Goal: Task Accomplishment & Management: Complete application form

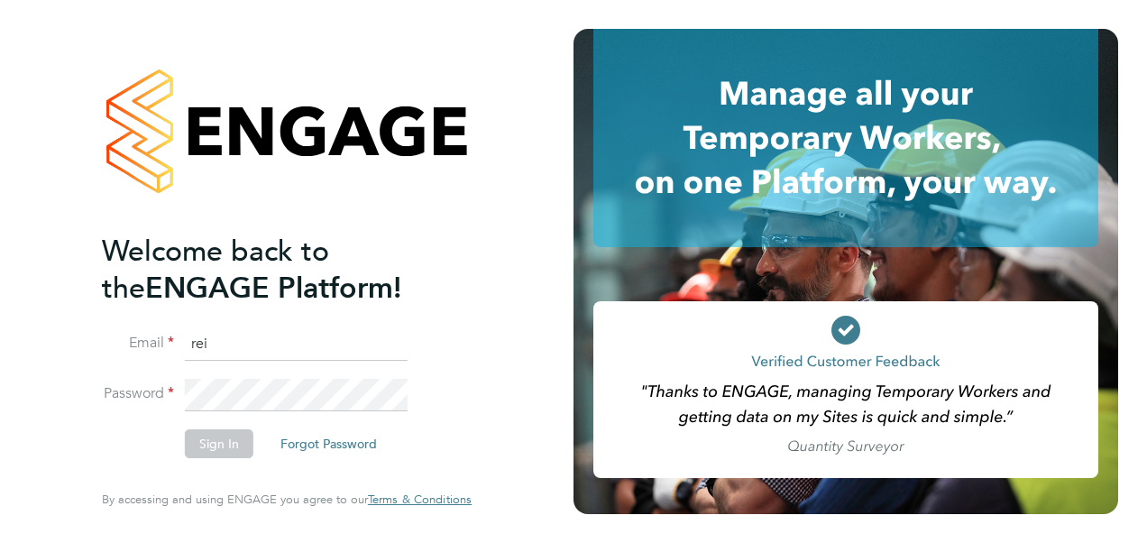
type input "[PERSON_NAME][EMAIL_ADDRESS][PERSON_NAME][PERSON_NAME][DOMAIN_NAME]"
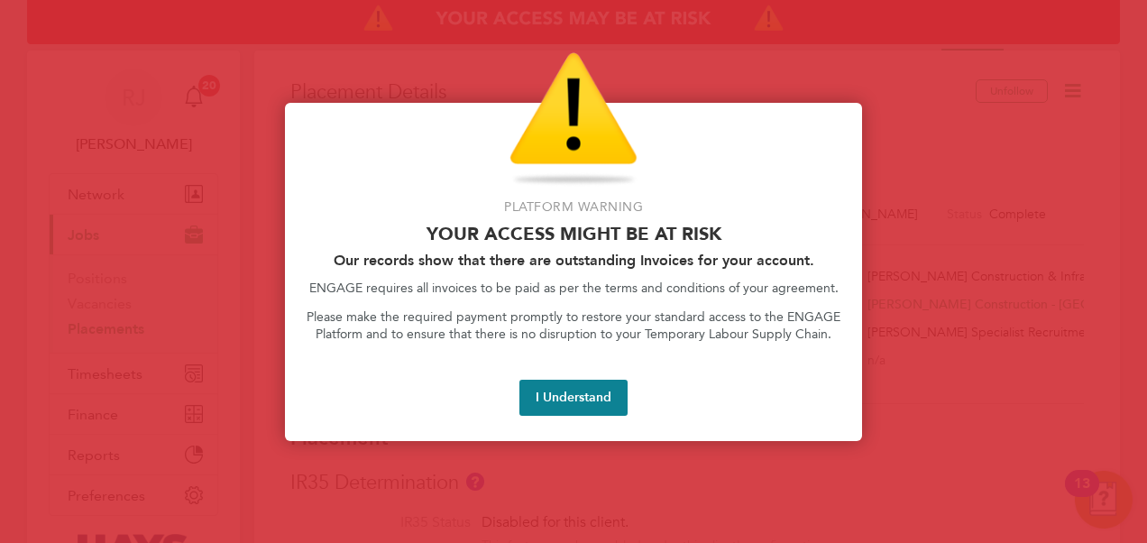
click at [589, 397] on button "I Understand" at bounding box center [574, 398] width 108 height 36
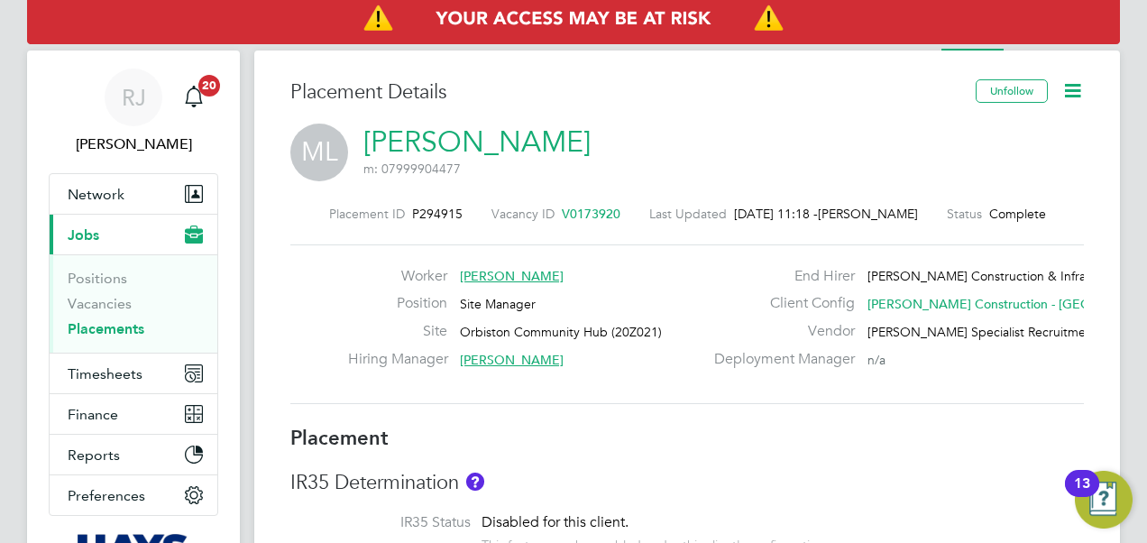
click at [96, 321] on link "Placements" at bounding box center [106, 328] width 77 height 17
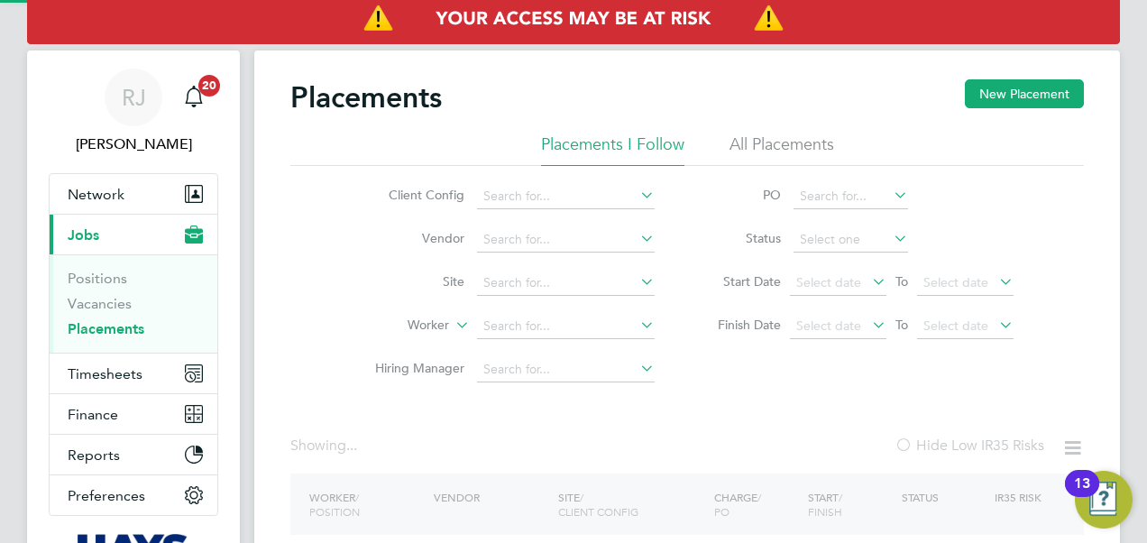
click at [1005, 99] on button "New Placement" at bounding box center [1024, 93] width 119 height 29
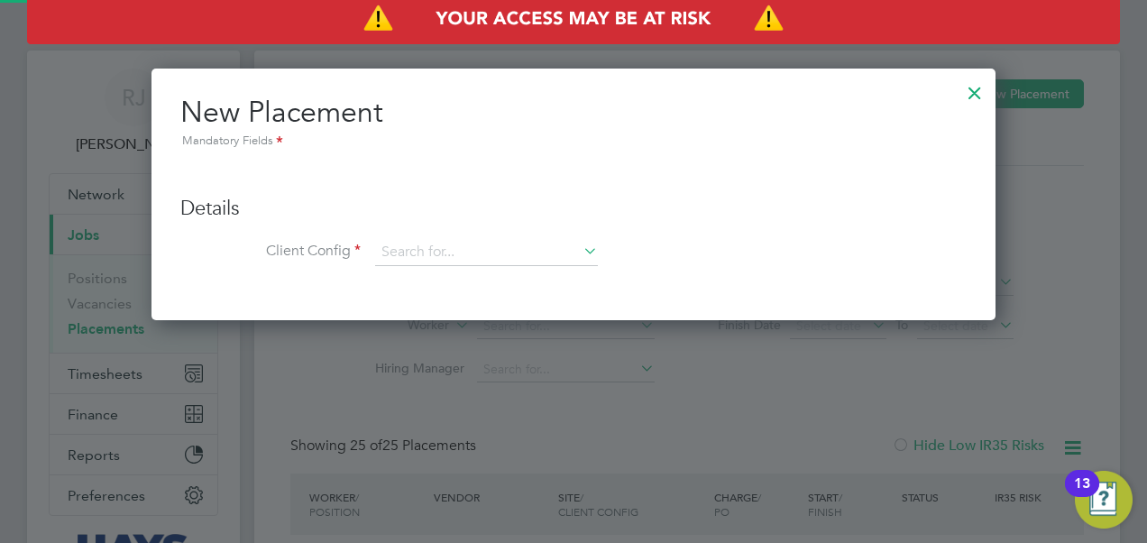
scroll to position [9, 9]
click at [502, 253] on input at bounding box center [486, 252] width 223 height 27
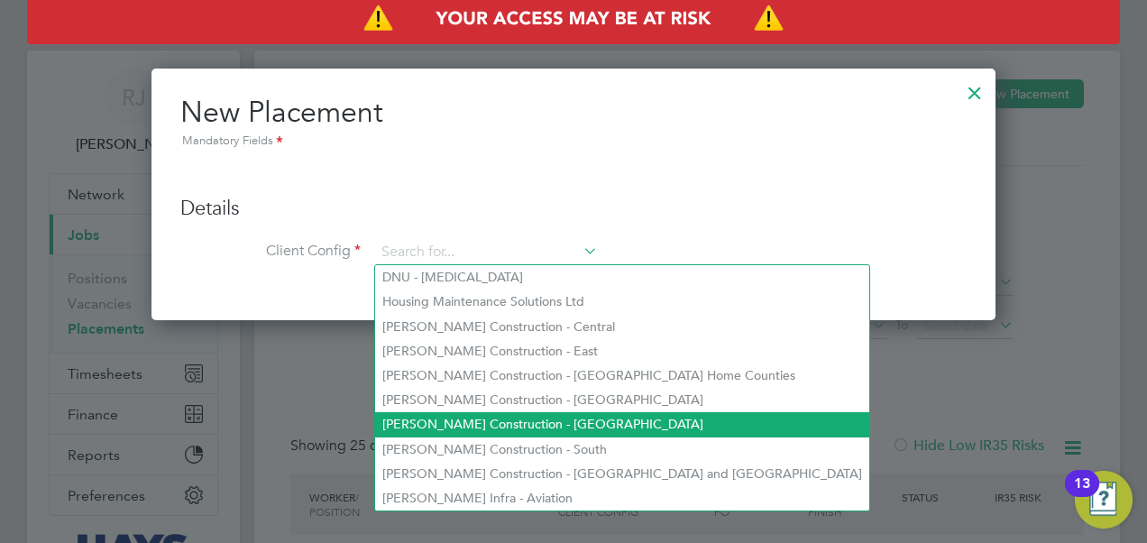
click at [518, 426] on li "[PERSON_NAME] Construction - [GEOGRAPHIC_DATA]" at bounding box center [622, 424] width 494 height 24
type input "[PERSON_NAME] Construction - [GEOGRAPHIC_DATA]"
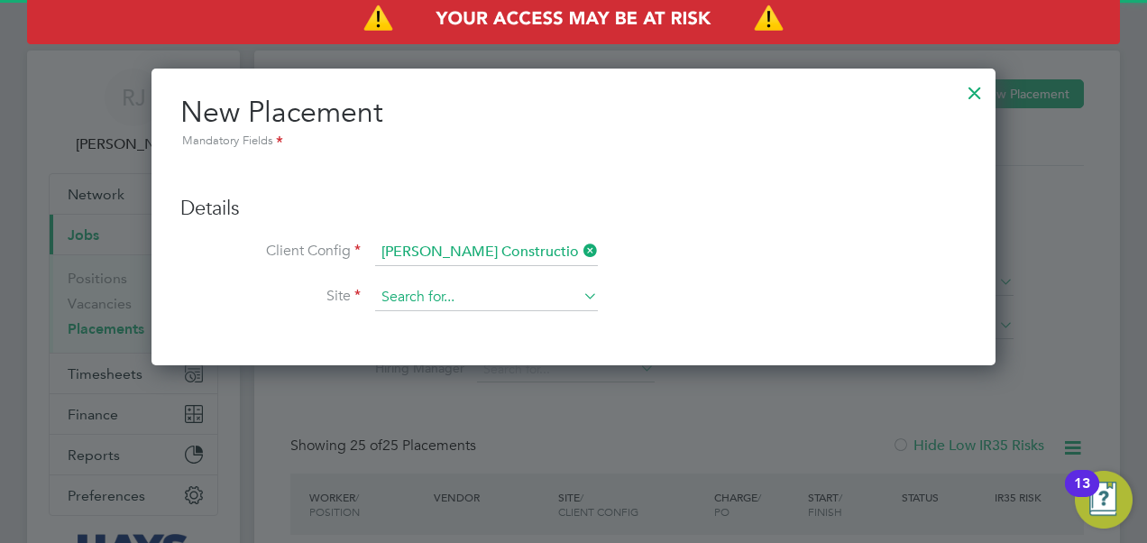
click at [446, 300] on input at bounding box center [486, 297] width 223 height 27
click at [1041, 317] on div at bounding box center [573, 271] width 1147 height 543
click at [983, 104] on div at bounding box center [975, 88] width 32 height 32
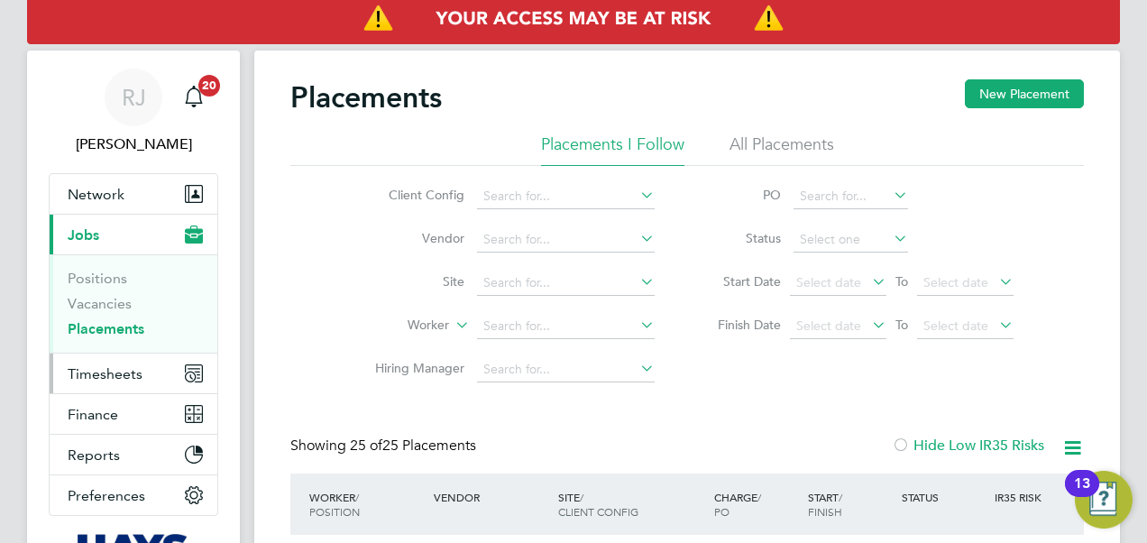
click at [75, 359] on button "Timesheets" at bounding box center [134, 374] width 168 height 40
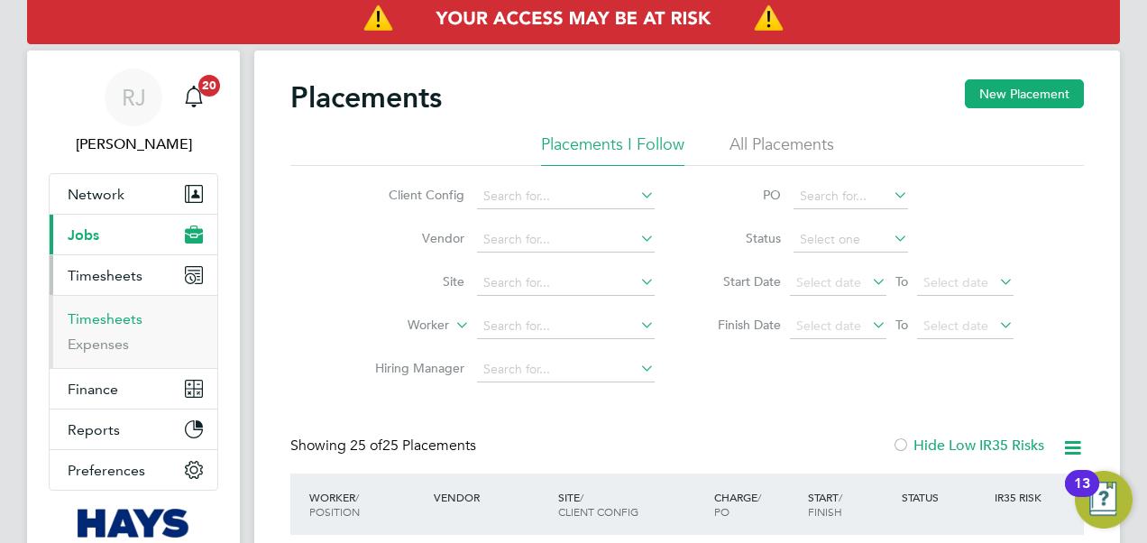
click at [110, 312] on link "Timesheets" at bounding box center [105, 318] width 75 height 17
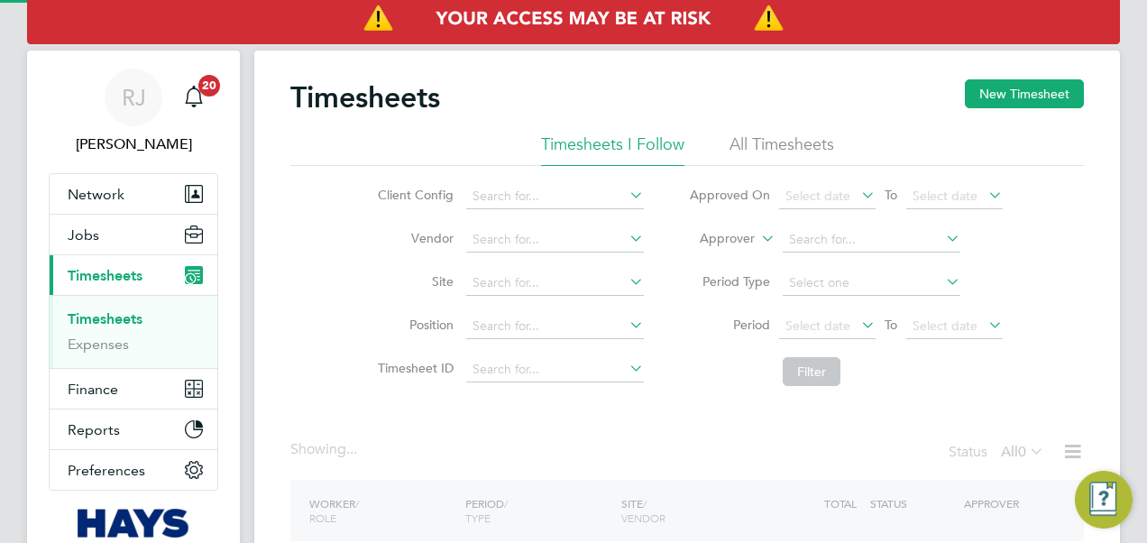
click at [1003, 112] on div "Timesheets New Timesheet" at bounding box center [687, 106] width 794 height 54
click at [1006, 101] on button "New Timesheet" at bounding box center [1024, 93] width 119 height 29
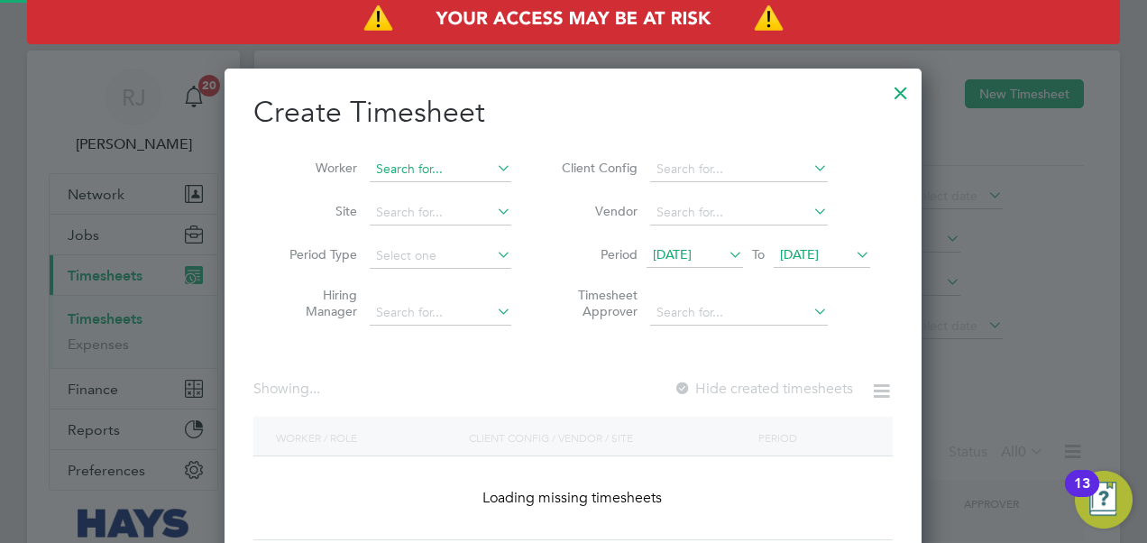
click at [417, 165] on input at bounding box center [441, 169] width 142 height 25
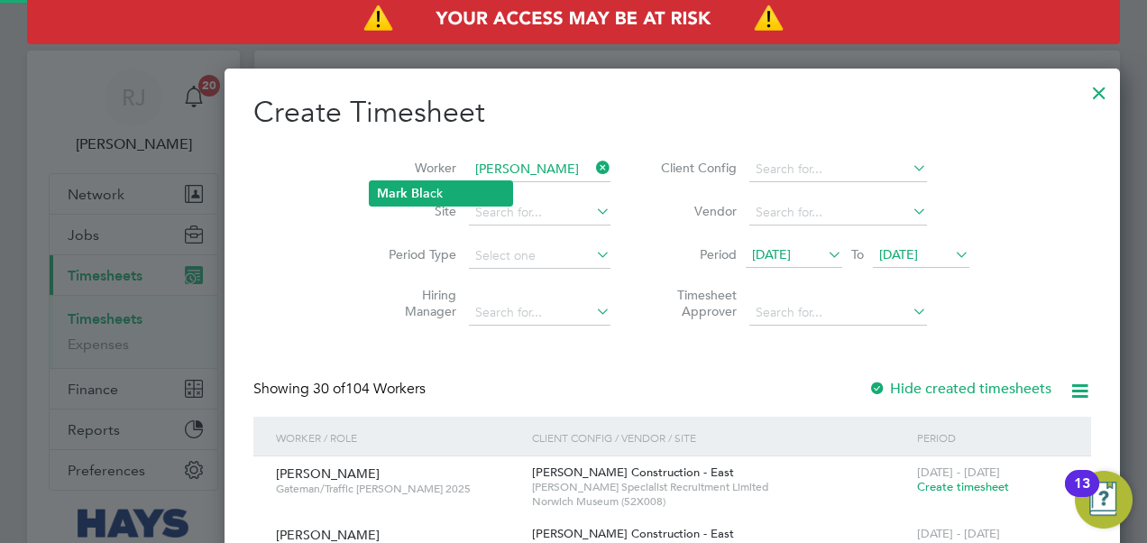
click at [415, 200] on li "[PERSON_NAME] ck" at bounding box center [441, 193] width 143 height 24
type input "[PERSON_NAME]"
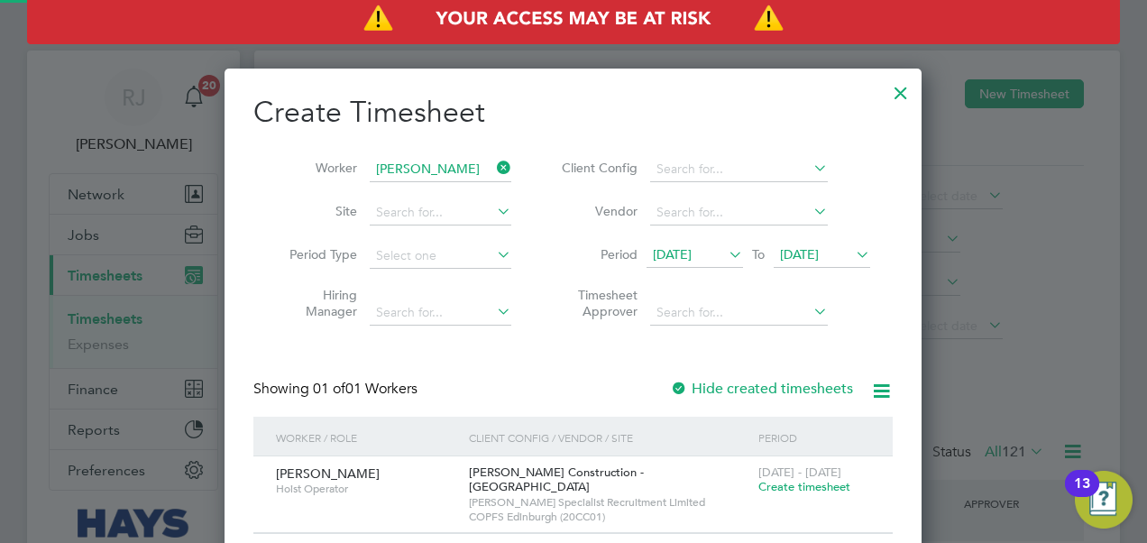
click at [530, 472] on span "[PERSON_NAME] Construction - [GEOGRAPHIC_DATA]" at bounding box center [556, 479] width 175 height 31
click at [803, 485] on span "Create timesheet" at bounding box center [805, 486] width 92 height 15
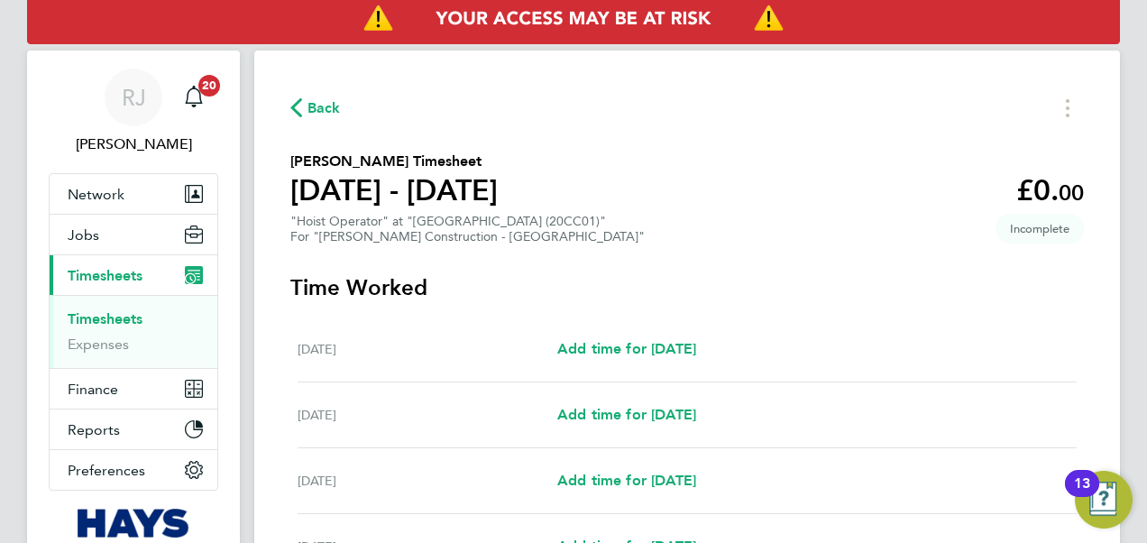
click at [610, 331] on div "[DATE] Add time for [DATE] Add time for [DATE]" at bounding box center [687, 350] width 779 height 66
click at [606, 342] on span "Add time for [DATE]" at bounding box center [626, 348] width 139 height 17
select select "30"
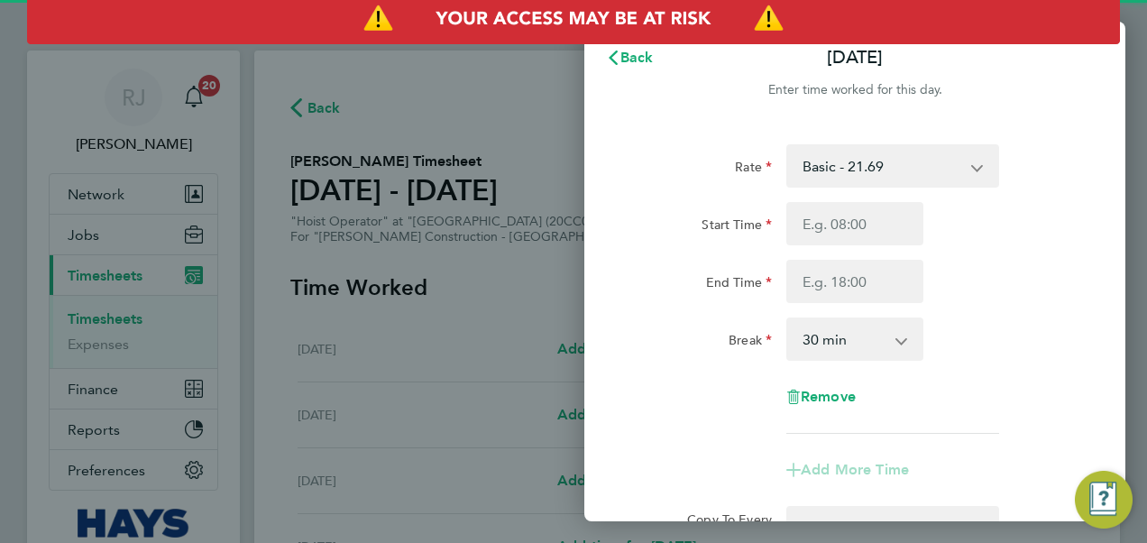
click at [887, 162] on select "Basic - 21.69 Weekday OT 45h+ - 31.61 Sat first 4h - 31.61 Sat after 4h - 40.77…" at bounding box center [882, 166] width 188 height 40
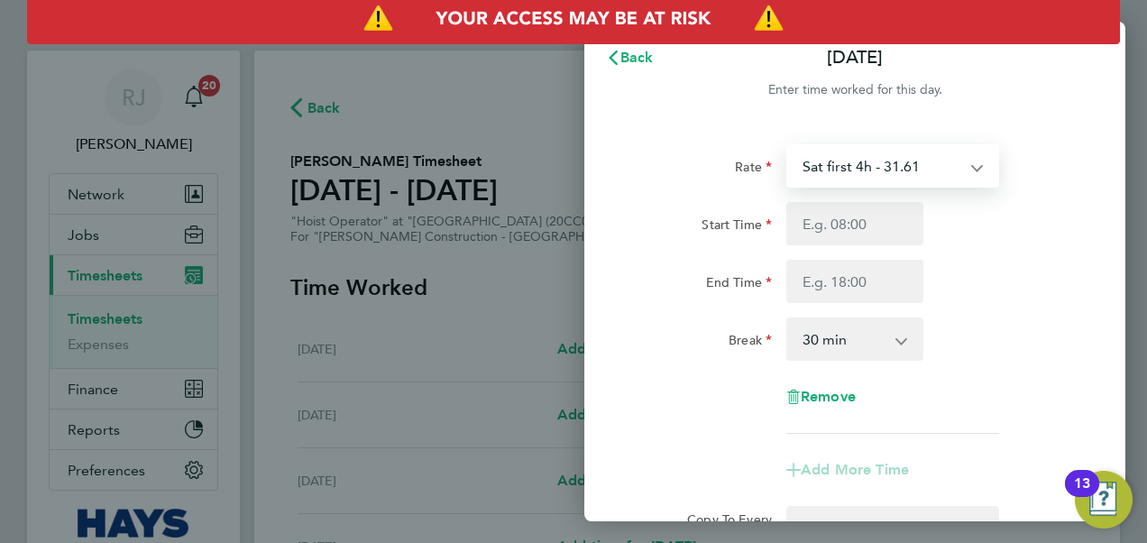
select select "30"
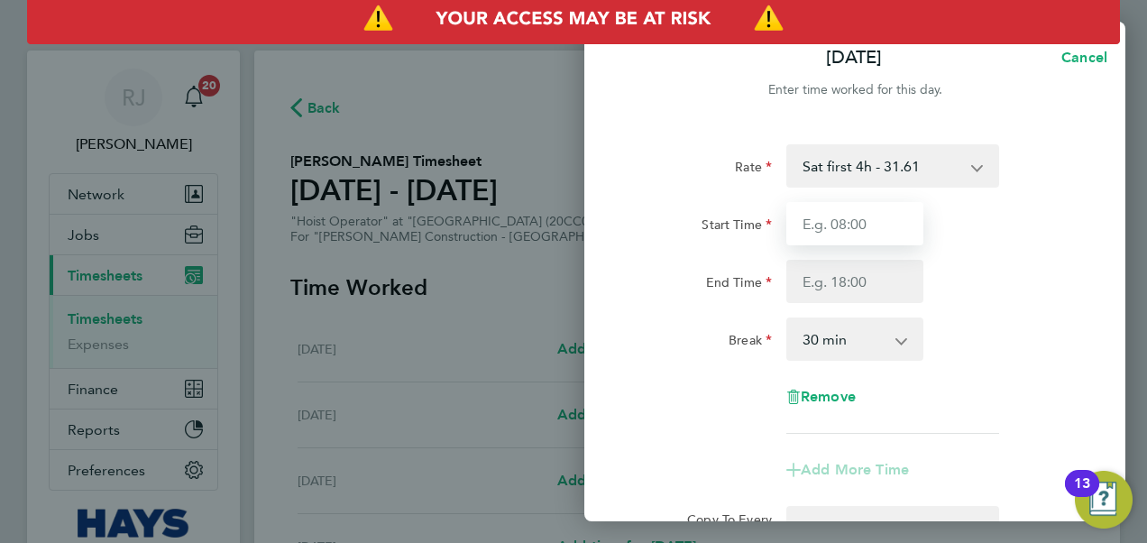
click at [832, 213] on input "Start Time" at bounding box center [854, 223] width 137 height 43
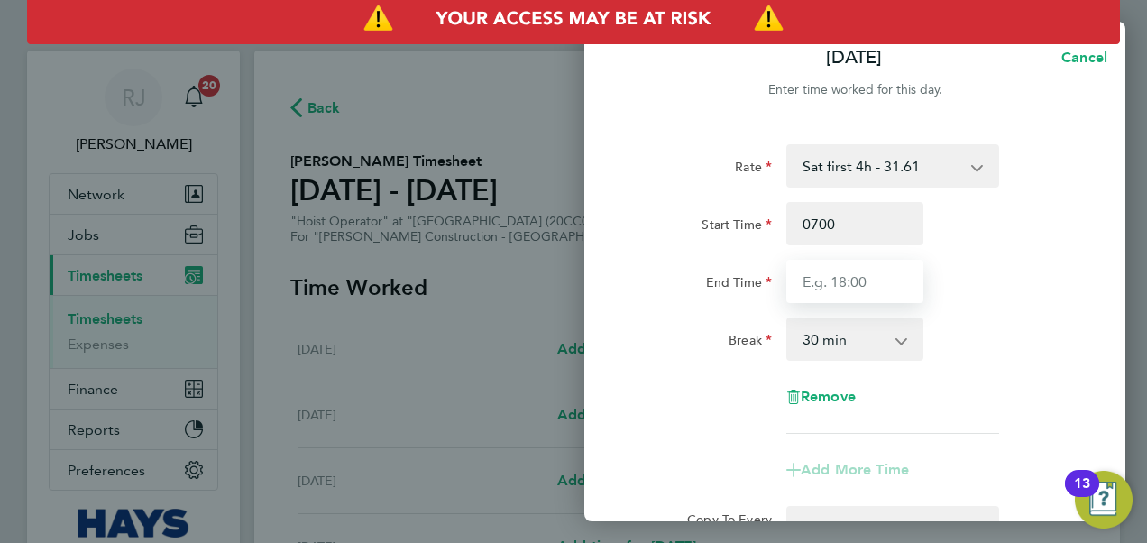
type input "07:00"
type input "11:30"
click at [942, 274] on div "End Time 11:30" at bounding box center [855, 281] width 455 height 43
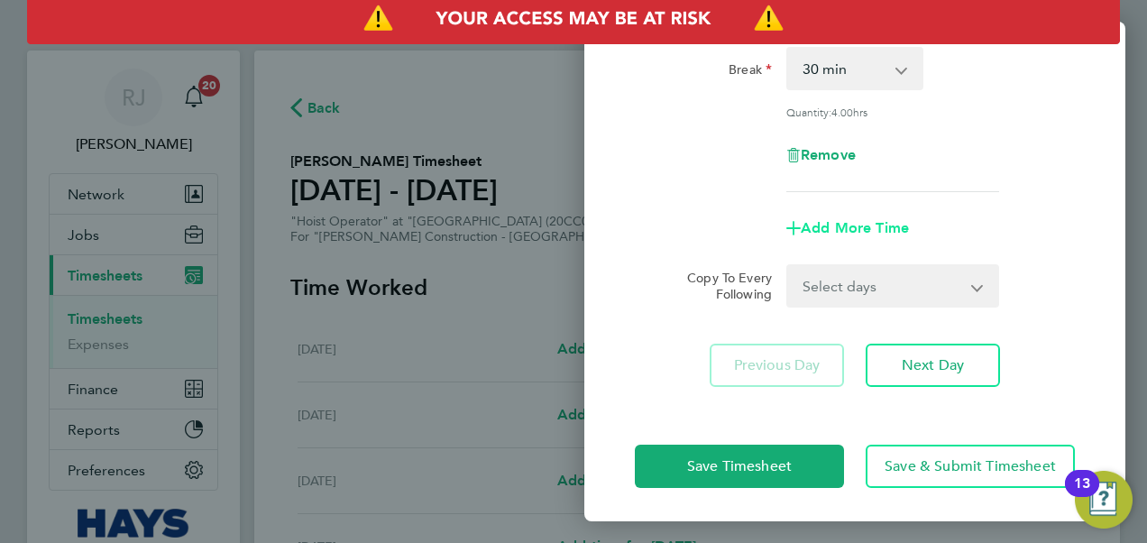
click at [861, 225] on span "Add More Time" at bounding box center [855, 227] width 108 height 17
select select "null"
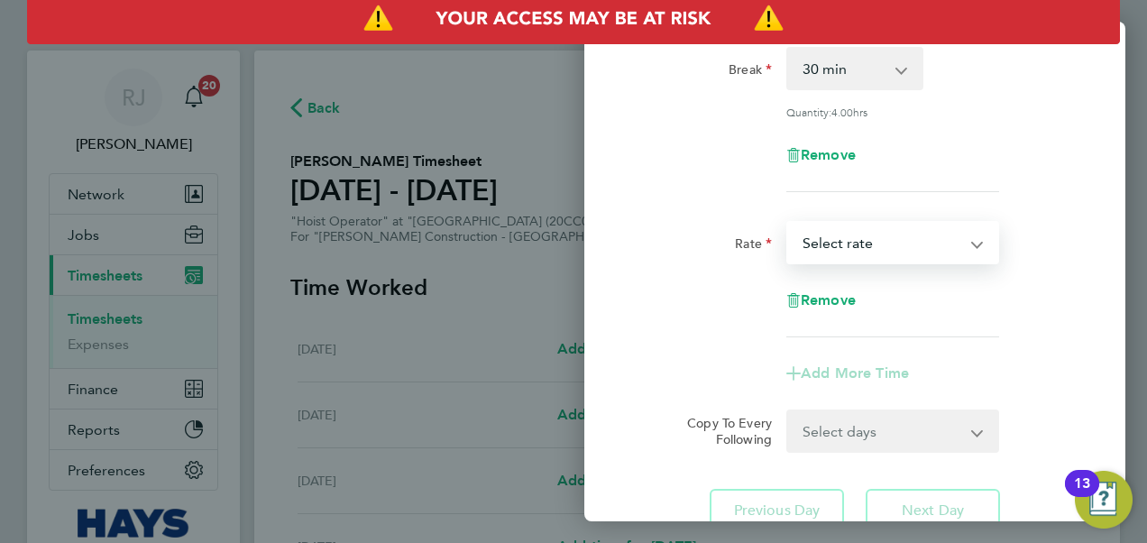
click at [839, 247] on select "Basic - 21.69 Weekday OT 45h+ - 31.61 Sat first 4h - 31.61 Sat after 4h - 40.77…" at bounding box center [882, 243] width 188 height 40
select select "30"
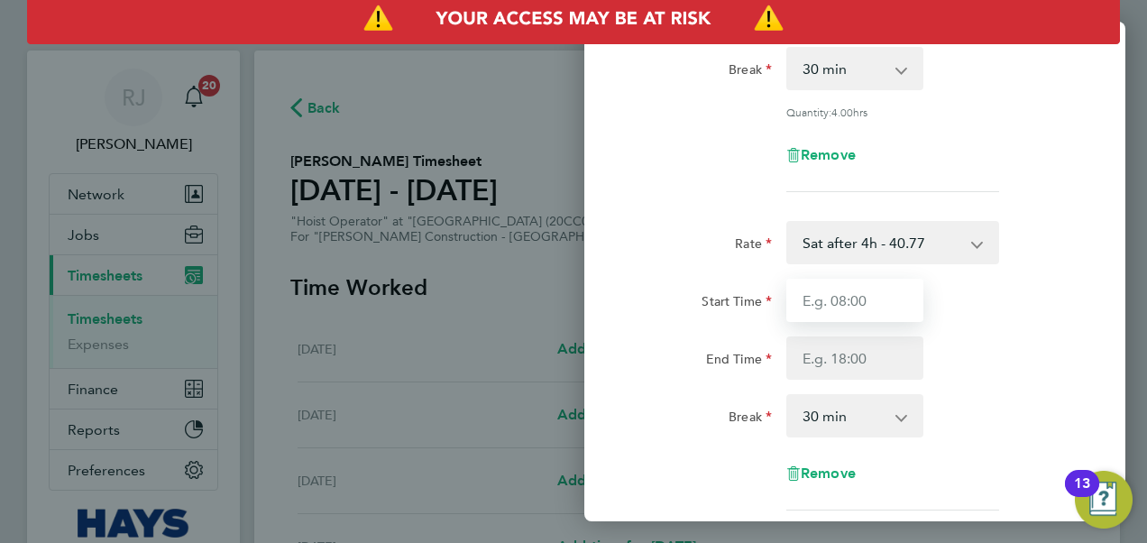
click at [846, 305] on input "Start Time" at bounding box center [854, 300] width 137 height 43
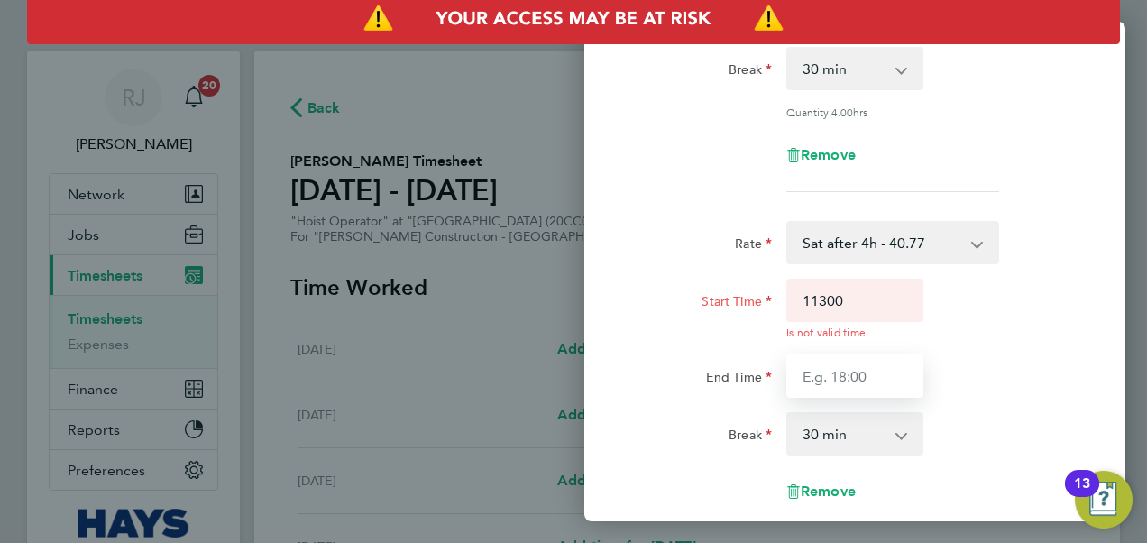
click at [860, 350] on div "Start Time 11300 Is not valid time. End Time" at bounding box center [855, 338] width 455 height 119
click at [784, 327] on div "11300 Is not valid time." at bounding box center [855, 309] width 152 height 61
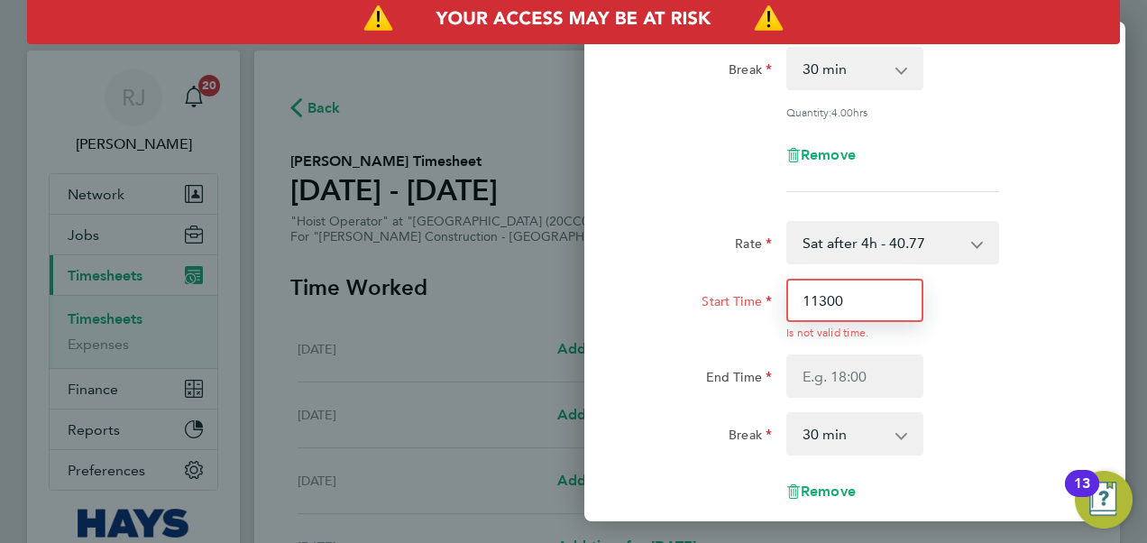
click at [849, 300] on input "11300" at bounding box center [854, 300] width 137 height 43
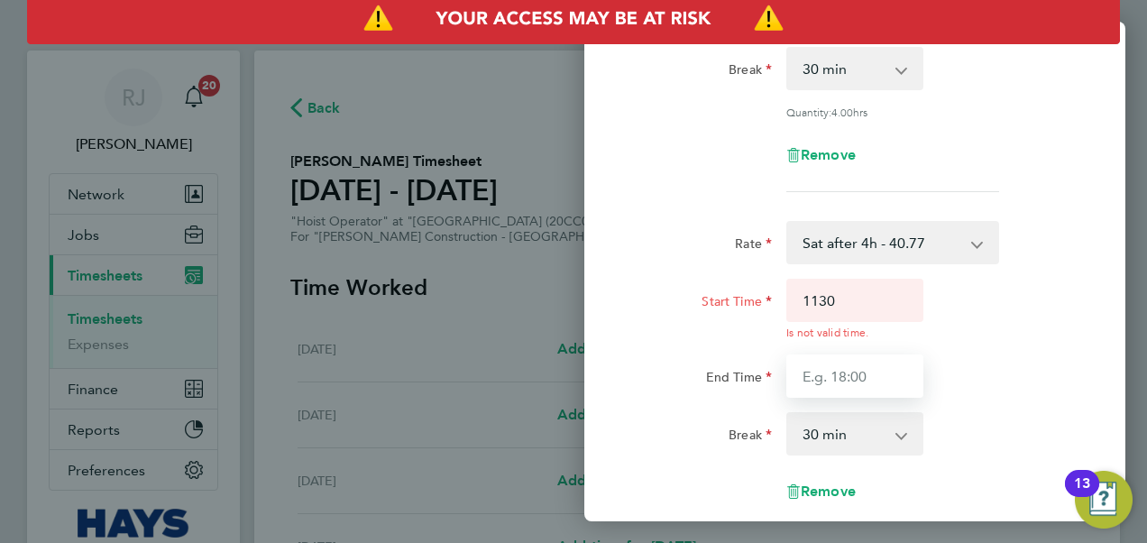
type input "11:30"
click at [826, 391] on div "Rate Sat after 4h - 40.77 Basic - 21.69 Weekday OT 45h+ - 31.61 Sat first 4h - …" at bounding box center [855, 375] width 440 height 308
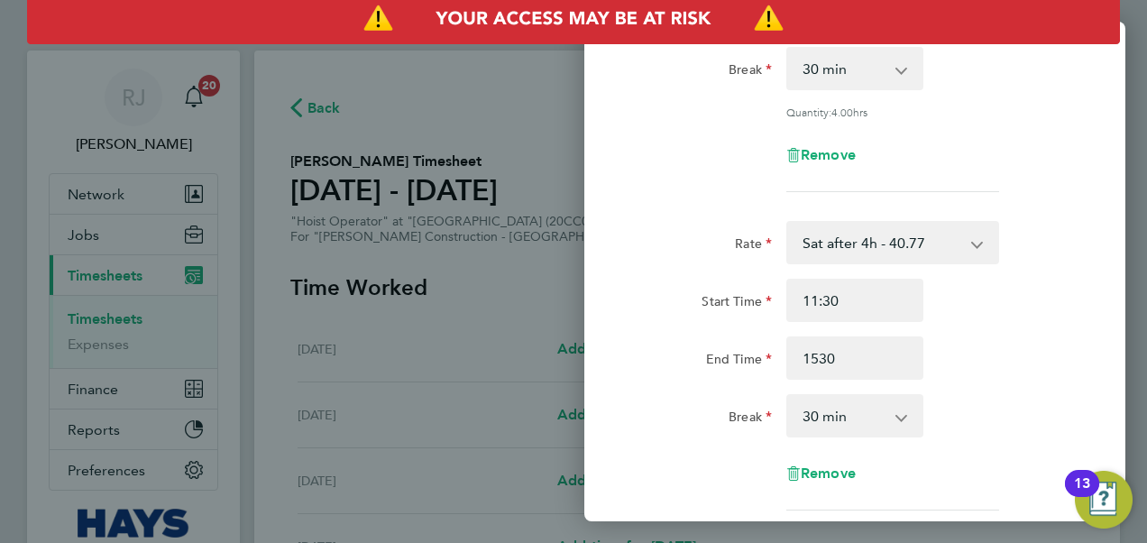
type input "15:30"
click at [965, 352] on div "End Time 15:30" at bounding box center [855, 357] width 455 height 43
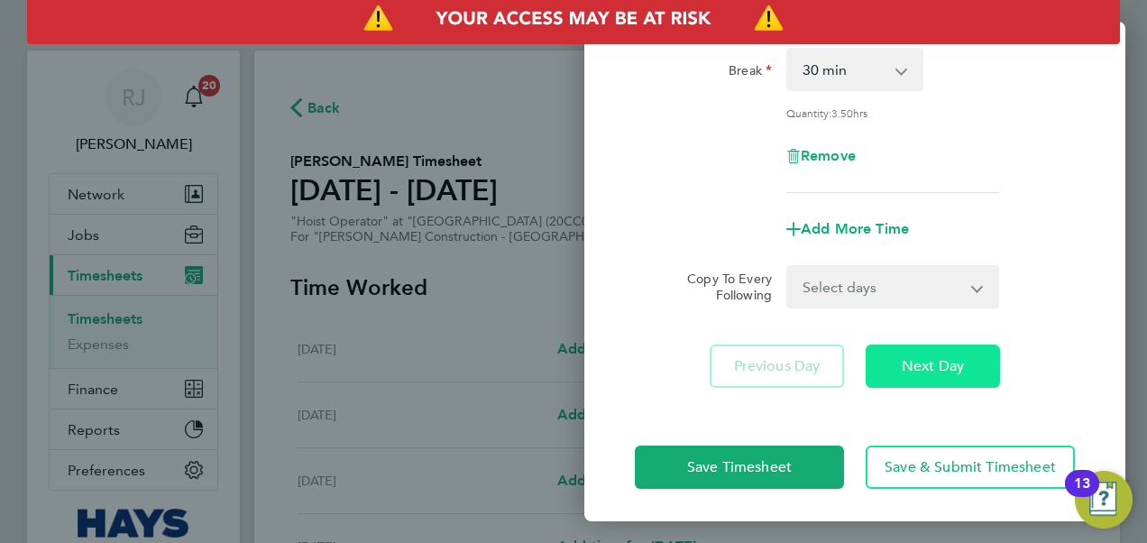
click at [920, 369] on span "Next Day" at bounding box center [933, 366] width 62 height 18
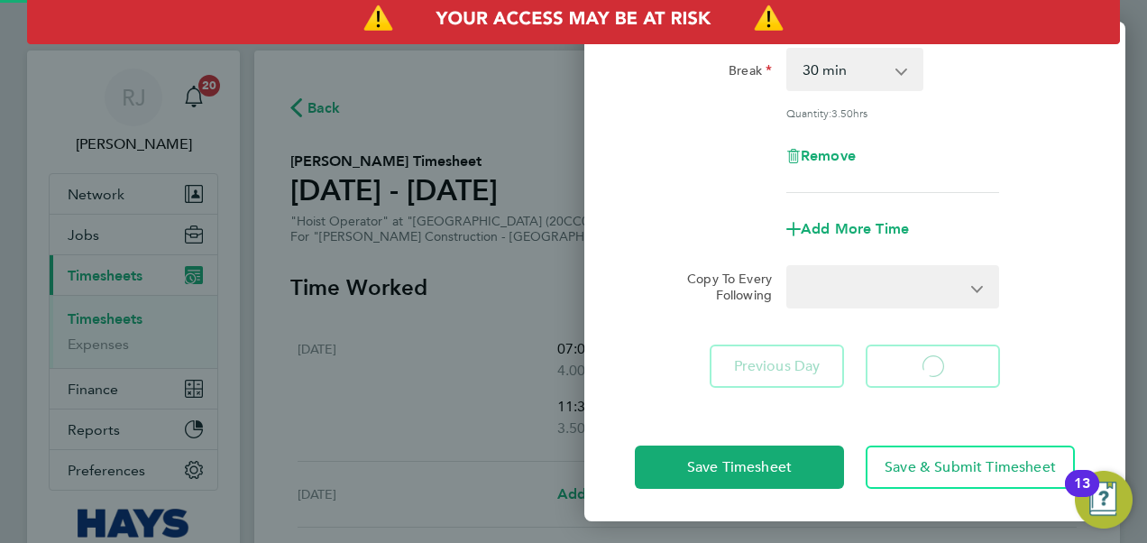
select select "30"
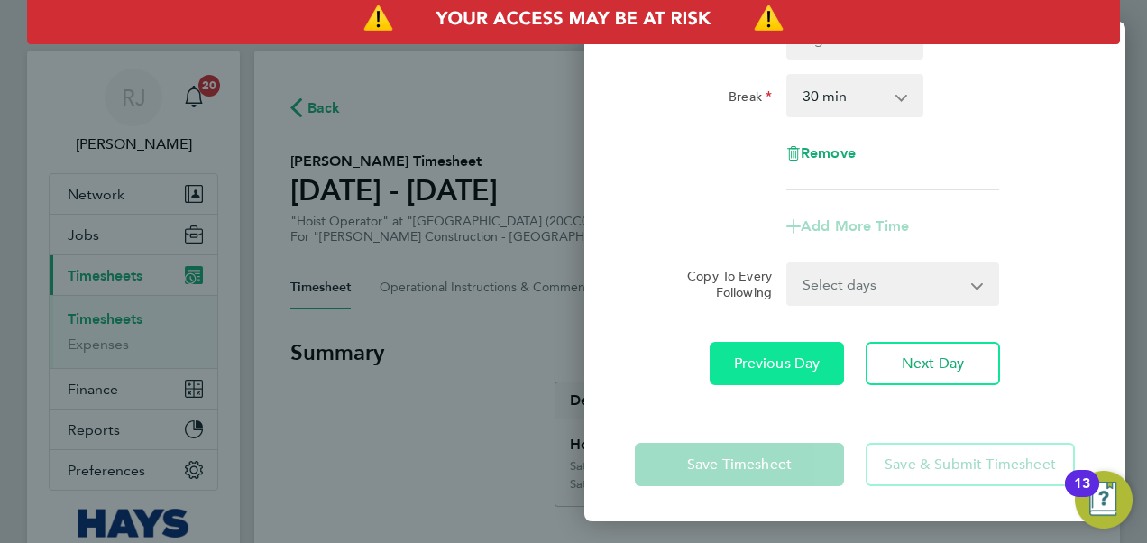
click at [750, 368] on span "Previous Day" at bounding box center [777, 363] width 87 height 18
select select "30"
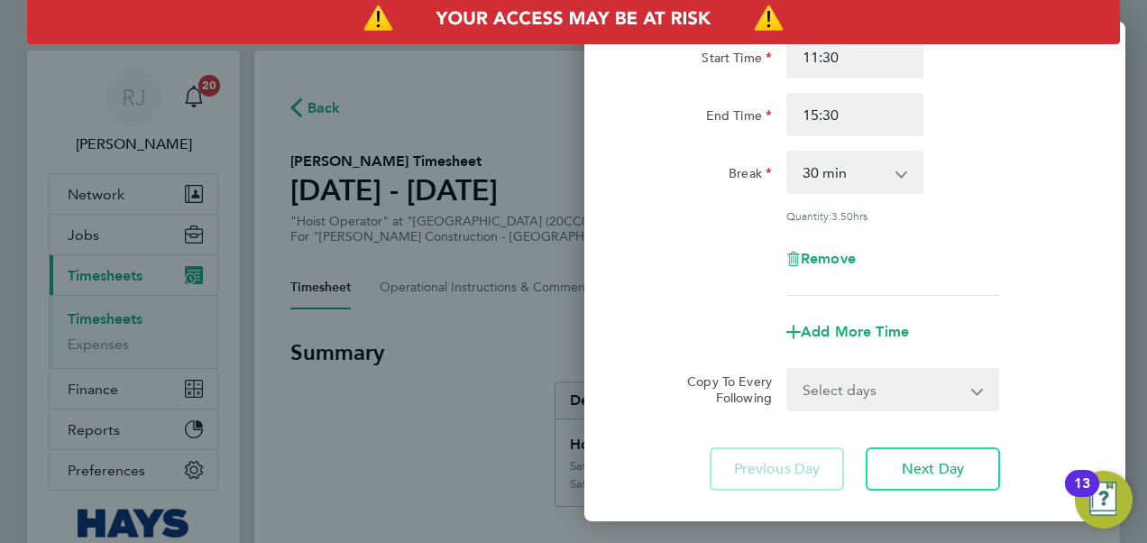
click at [854, 166] on select "0 min 15 min 30 min 45 min 60 min 75 min 90 min" at bounding box center [844, 172] width 112 height 40
select select "0"
click at [788, 152] on select "0 min 15 min 30 min 45 min 60 min 75 min 90 min" at bounding box center [844, 172] width 112 height 40
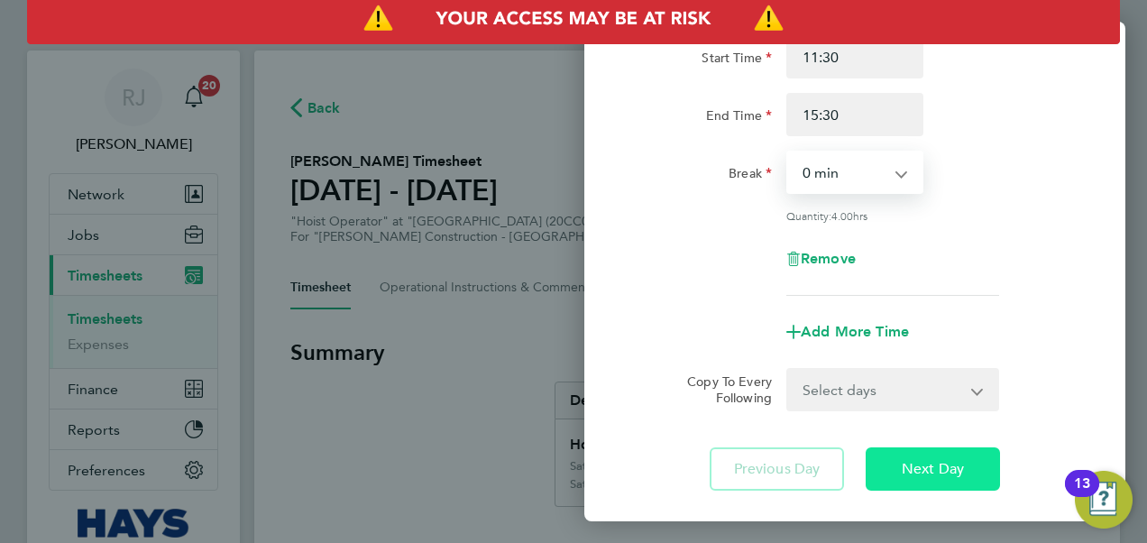
click at [910, 454] on button "Next Day" at bounding box center [933, 468] width 134 height 43
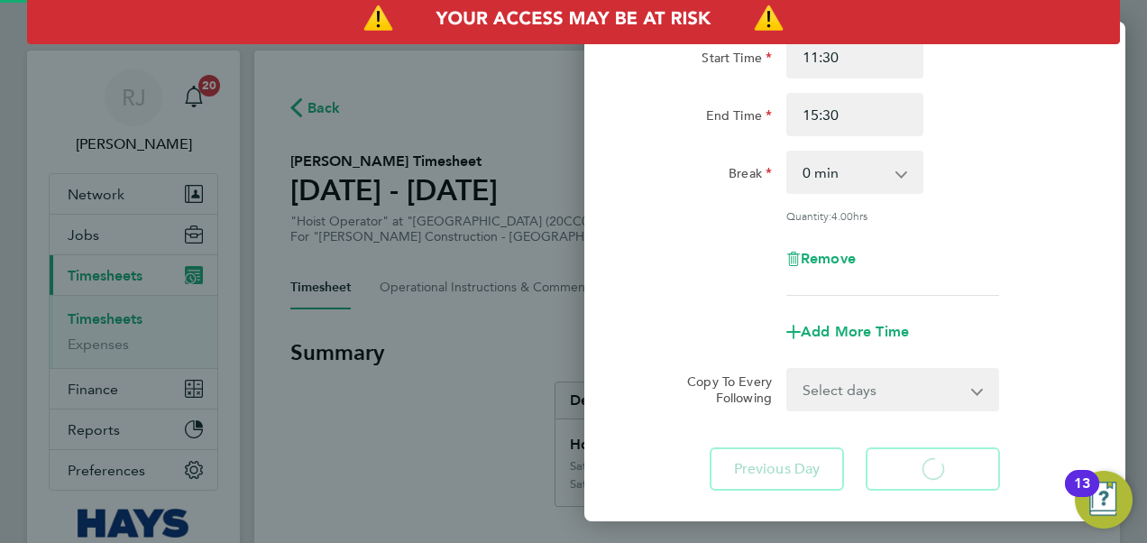
select select "30"
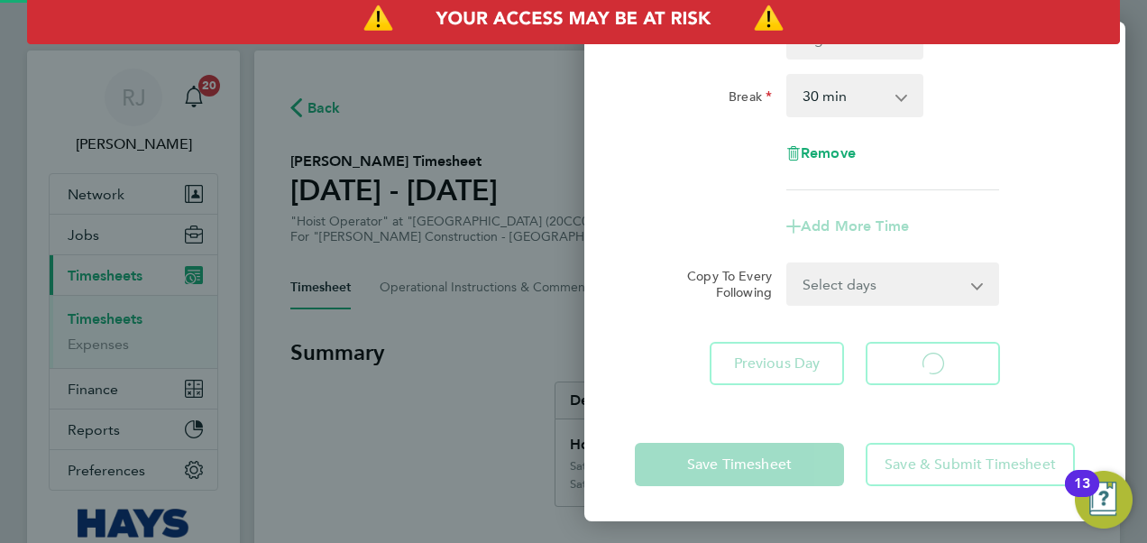
select select "30"
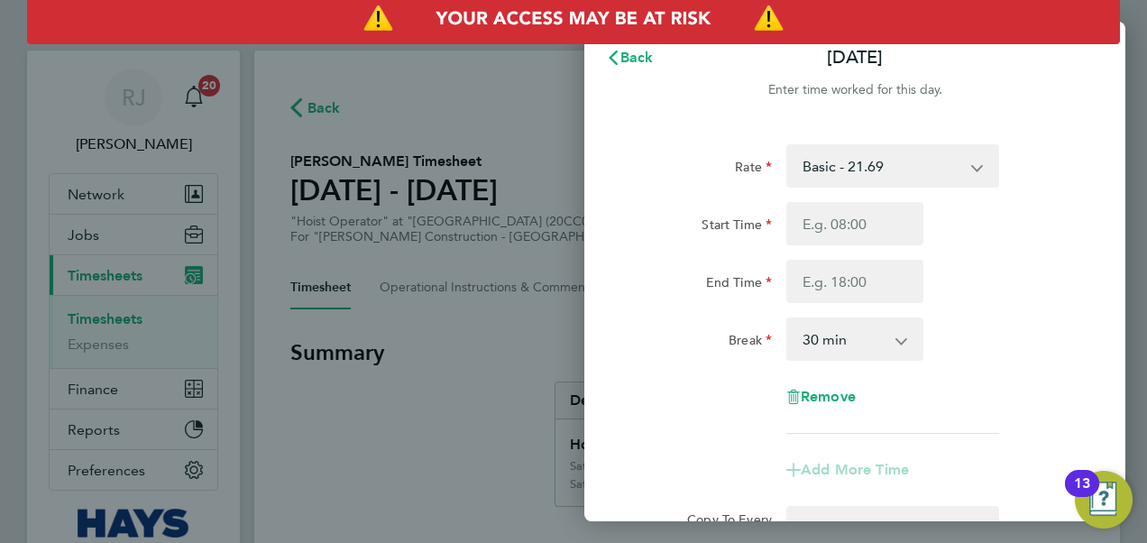
click at [868, 149] on select "Basic - 21.69 Weekday OT 45h+ - 31.61 Sat first 4h - 31.61 Sat after 4h - 40.77…" at bounding box center [882, 166] width 188 height 40
select select "30"
click at [839, 212] on input "Start Time" at bounding box center [854, 223] width 137 height 43
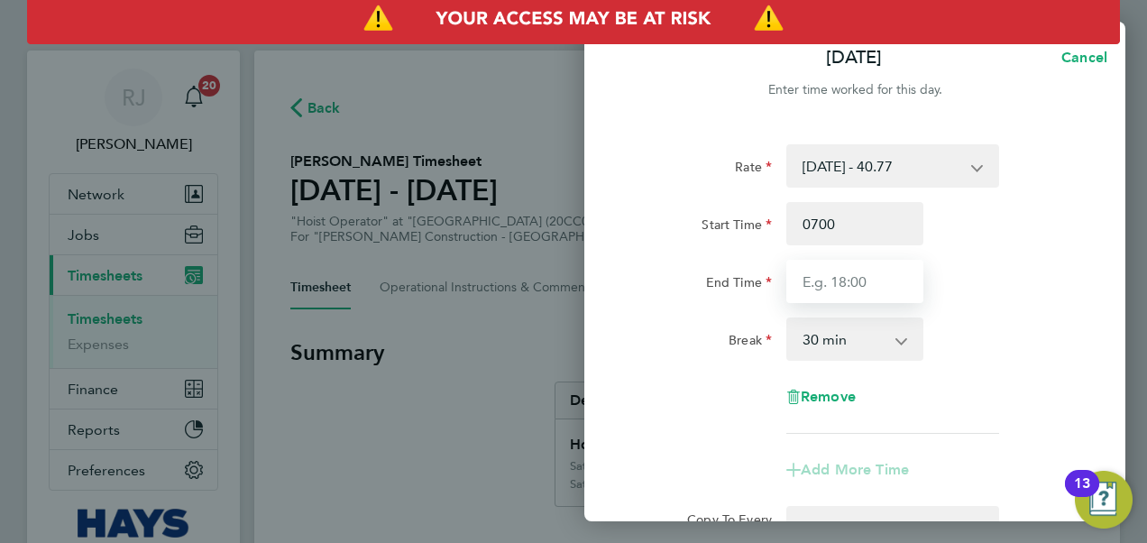
type input "07:00"
type input "15:30"
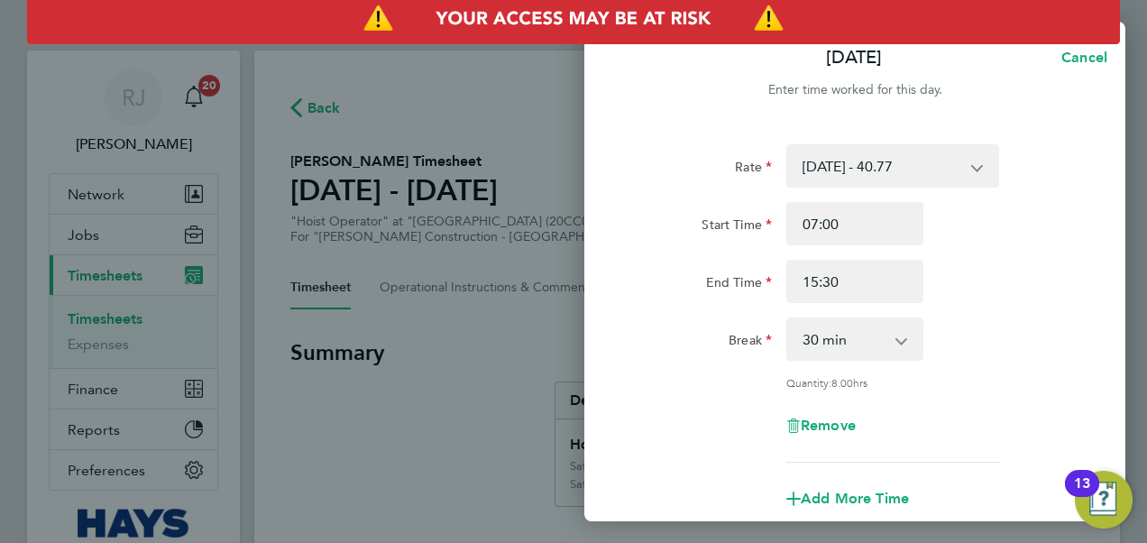
click at [985, 260] on div "Start Time 07:00 End Time 15:30" at bounding box center [855, 252] width 455 height 101
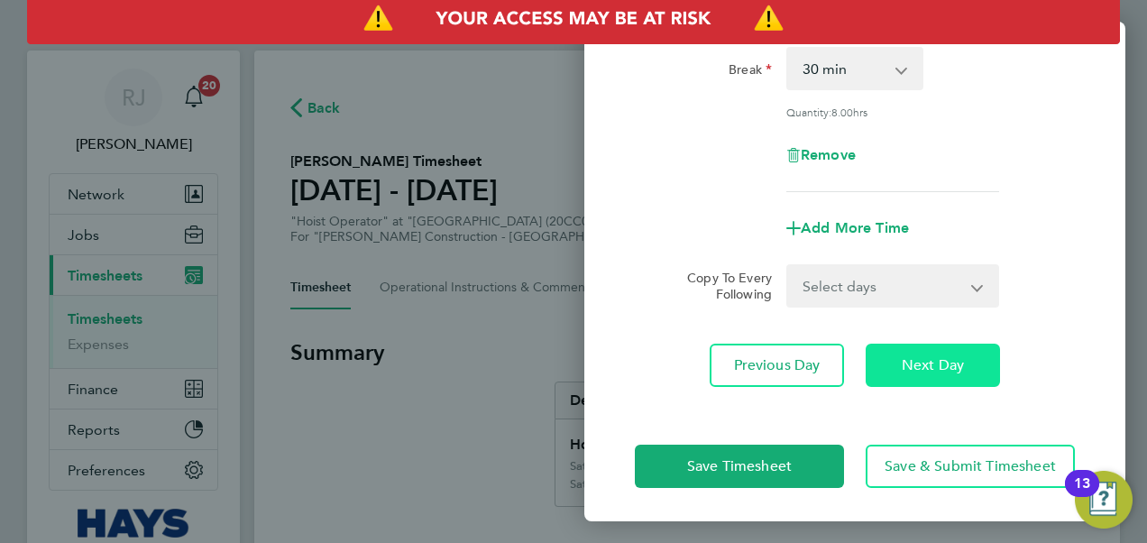
click at [905, 361] on span "Next Day" at bounding box center [933, 365] width 62 height 18
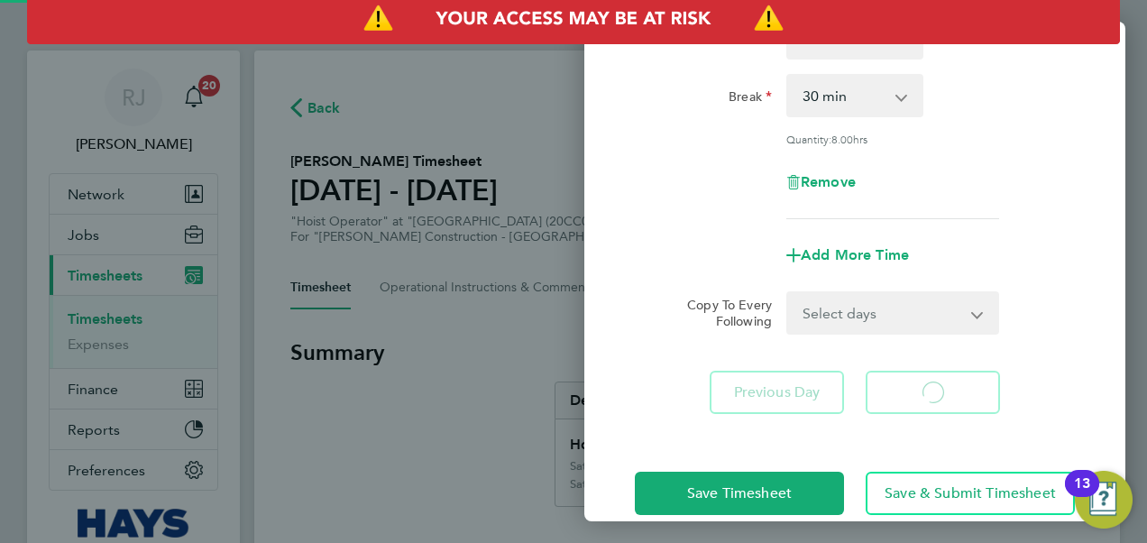
select select "30"
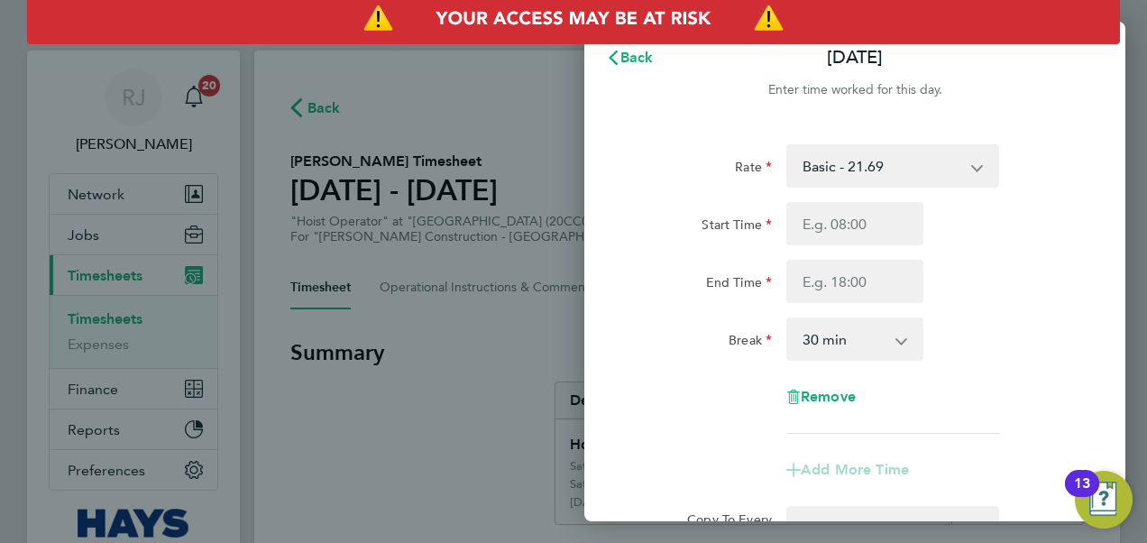
click at [830, 165] on select "Basic - 21.69 Weekday OT 45h+ - 31.61 Sat first 4h - 31.61 Sat after 4h - 40.77…" at bounding box center [882, 166] width 188 height 40
select select "30"
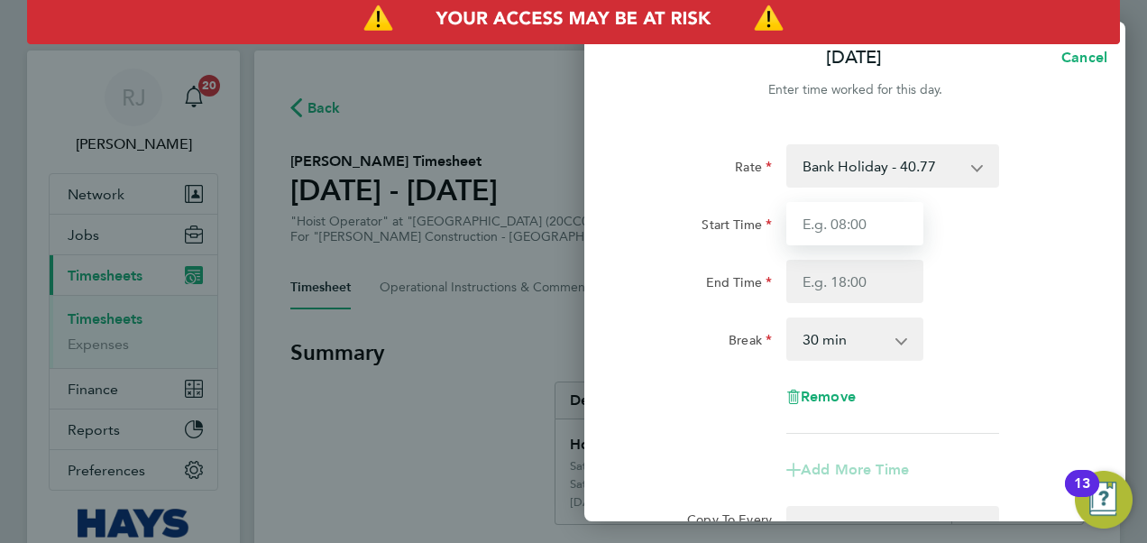
click at [841, 227] on input "Start Time" at bounding box center [854, 223] width 137 height 43
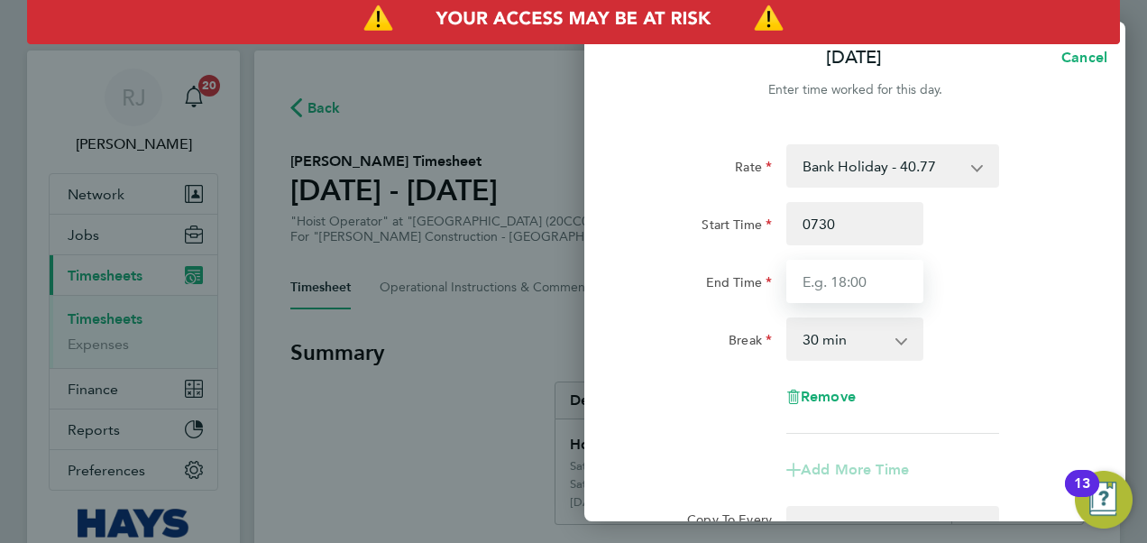
type input "07:30"
click at [810, 270] on input "End Time" at bounding box center [854, 281] width 137 height 43
type input "17:30"
click at [1005, 265] on div "End Time 17:30" at bounding box center [855, 281] width 455 height 43
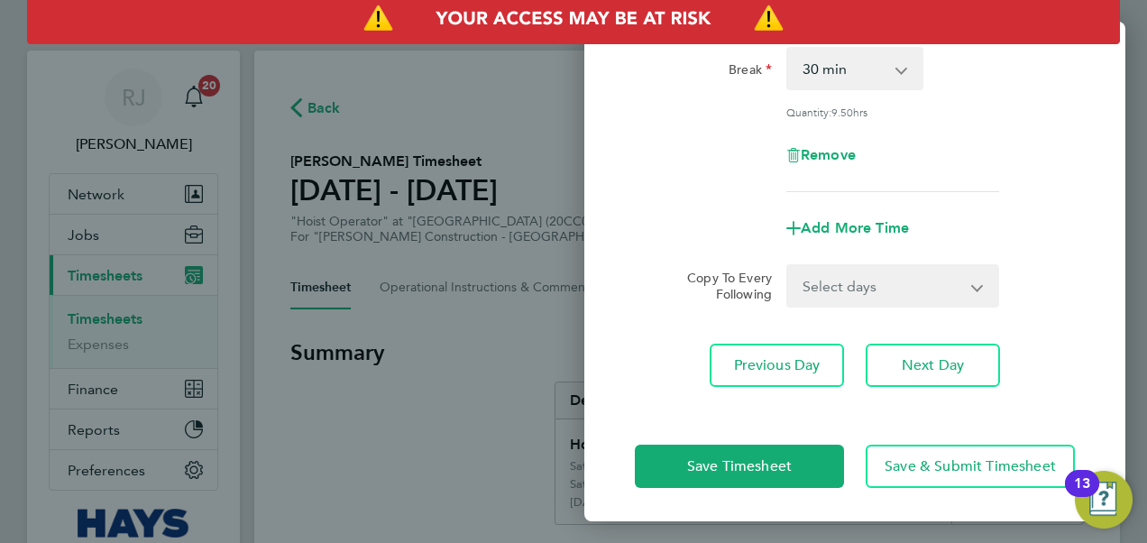
scroll to position [271, 0]
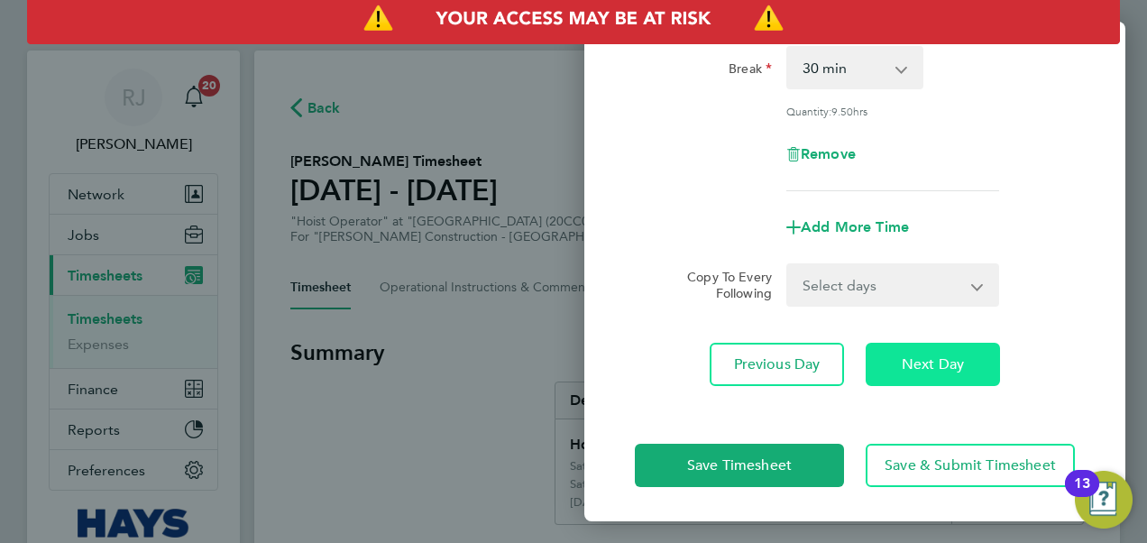
click at [943, 349] on button "Next Day" at bounding box center [933, 364] width 134 height 43
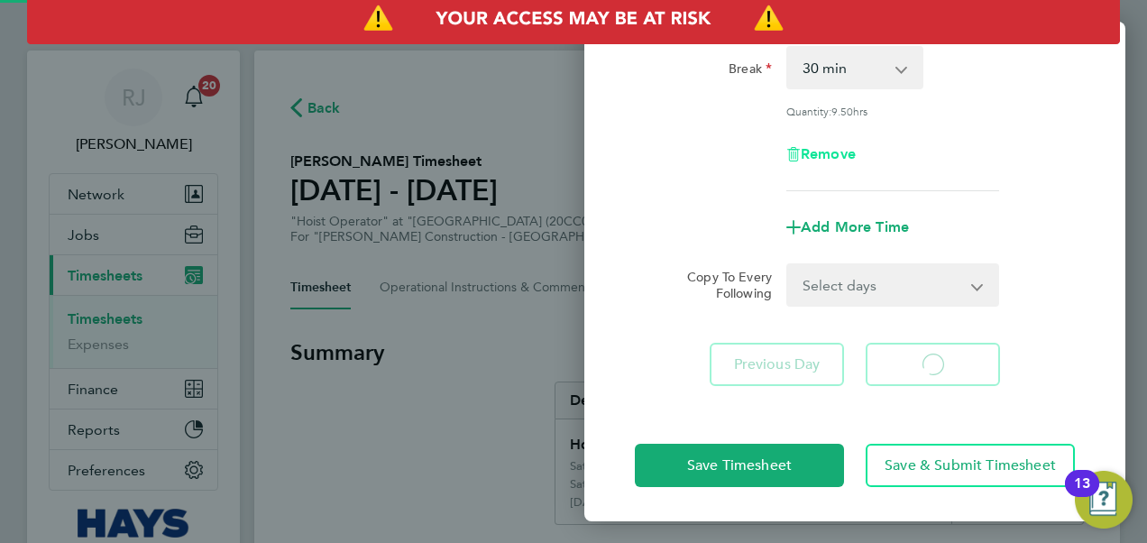
select select "30"
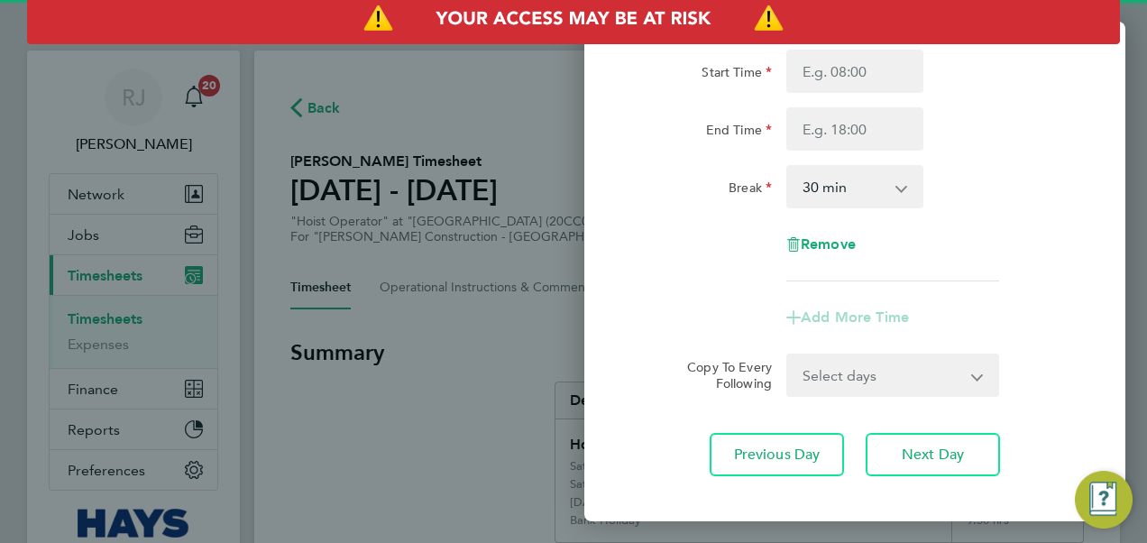
scroll to position [63, 0]
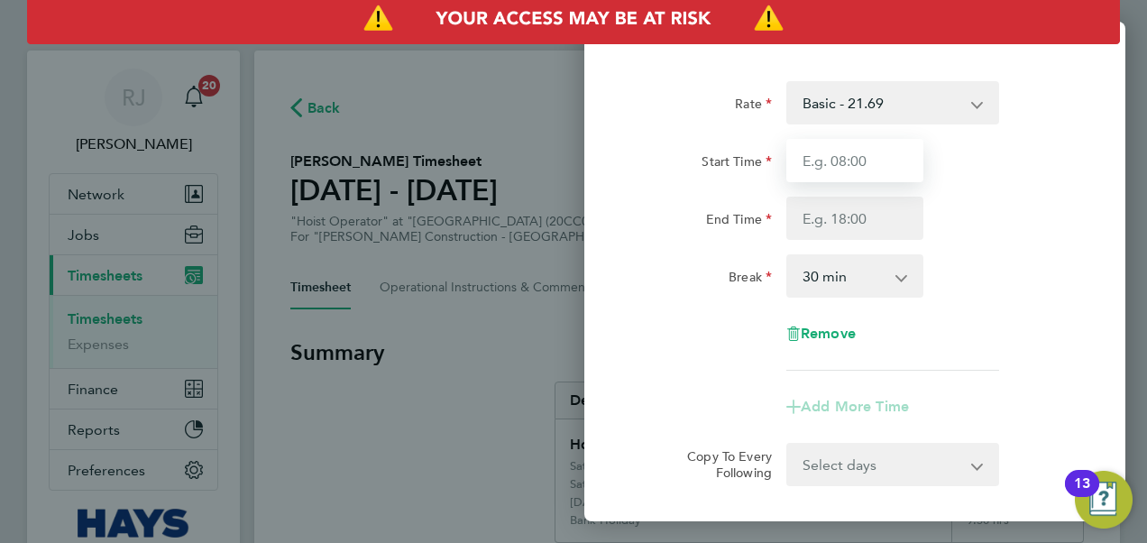
click at [815, 157] on input "Start Time" at bounding box center [854, 160] width 137 height 43
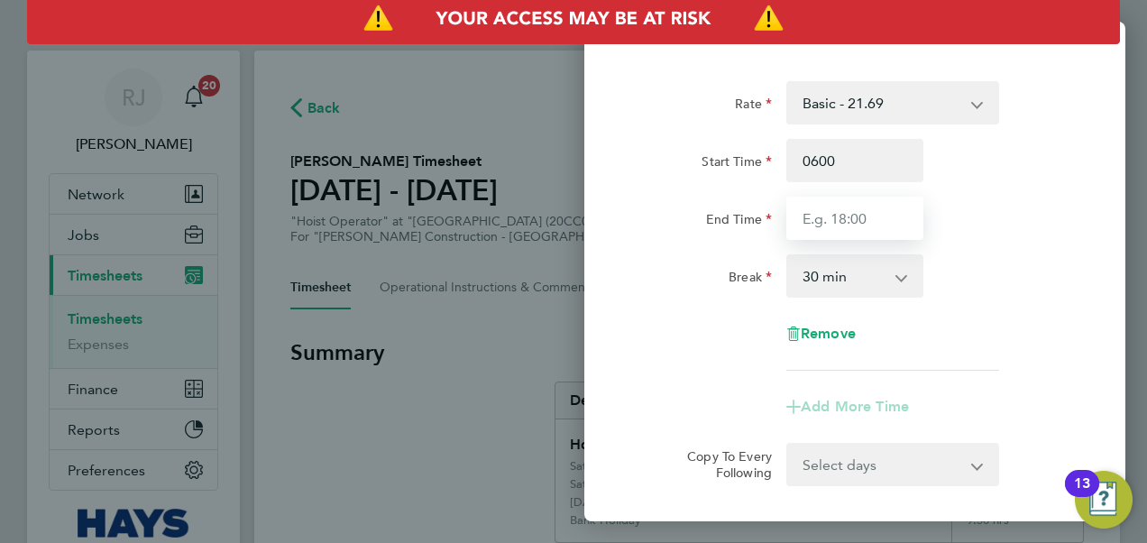
type input "06:00"
type input "17:00"
click at [991, 200] on div "End Time 17:00" at bounding box center [855, 218] width 455 height 43
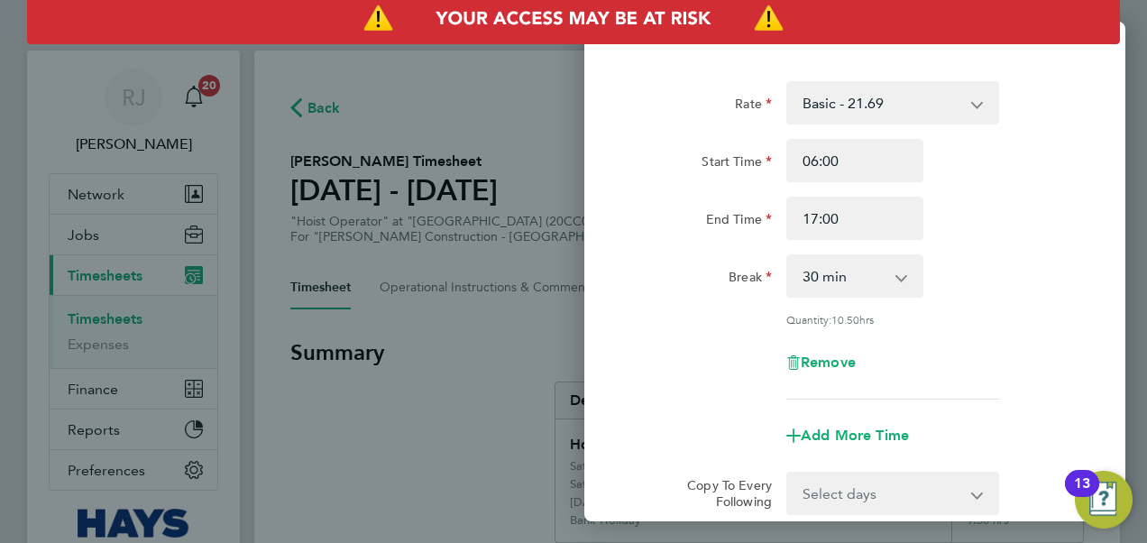
scroll to position [271, 0]
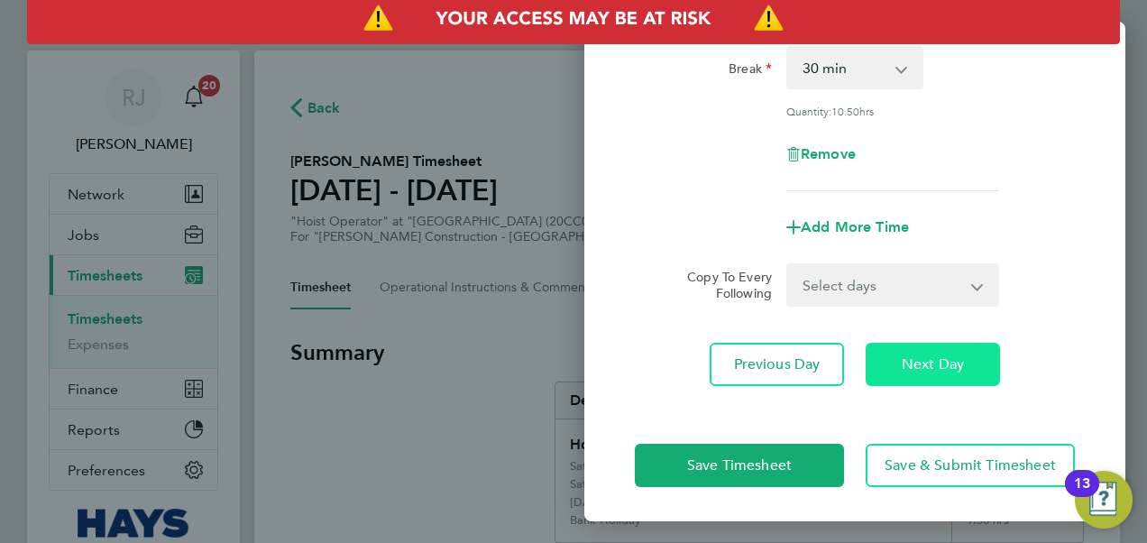
click at [913, 352] on button "Next Day" at bounding box center [933, 364] width 134 height 43
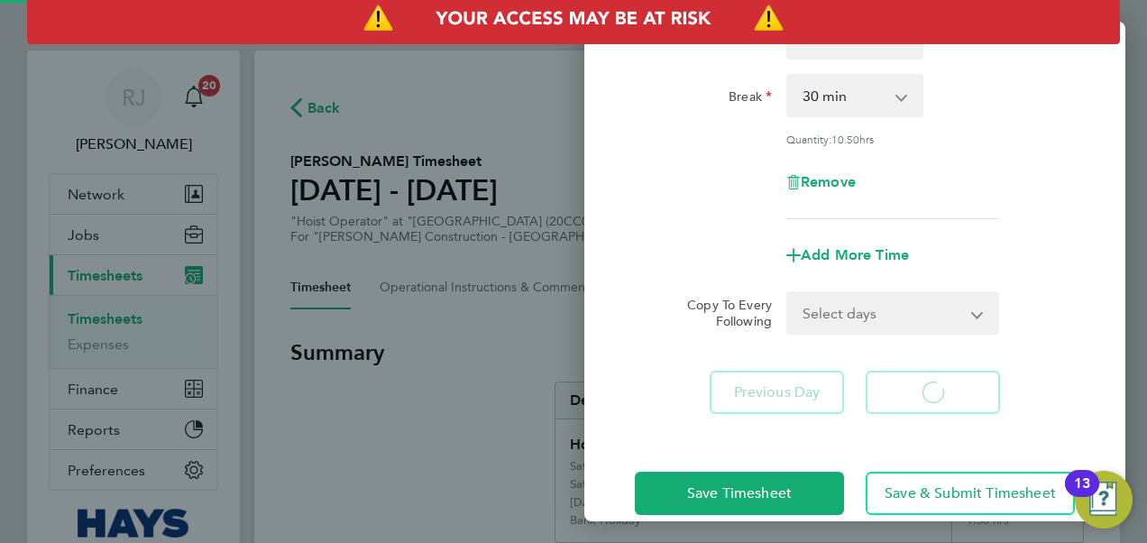
select select "30"
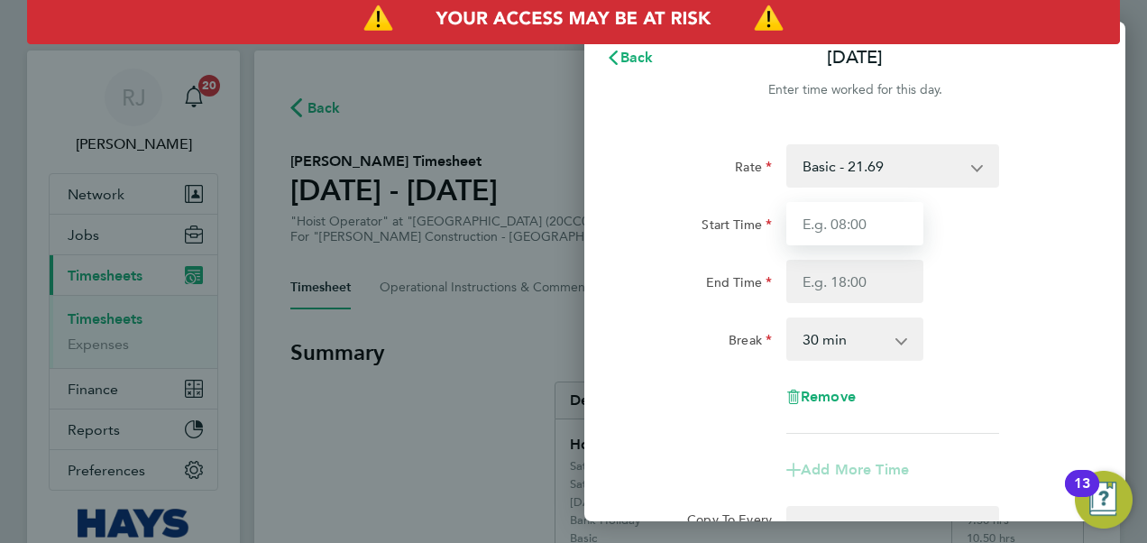
click at [833, 215] on input "Start Time" at bounding box center [854, 223] width 137 height 43
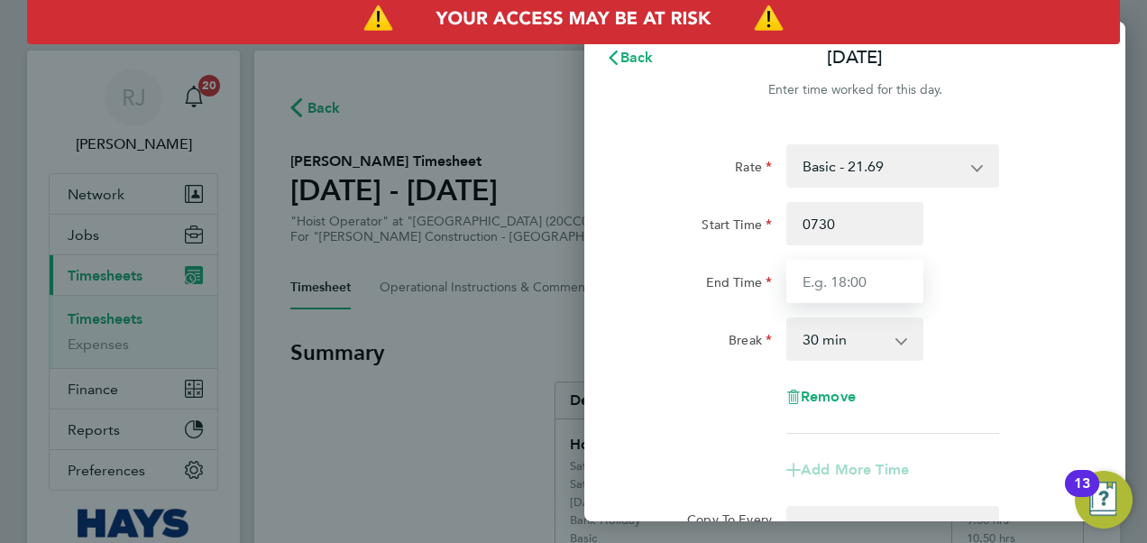
type input "07:30"
type input "17:30"
click at [1027, 242] on div "Start Time 07:30" at bounding box center [855, 223] width 455 height 43
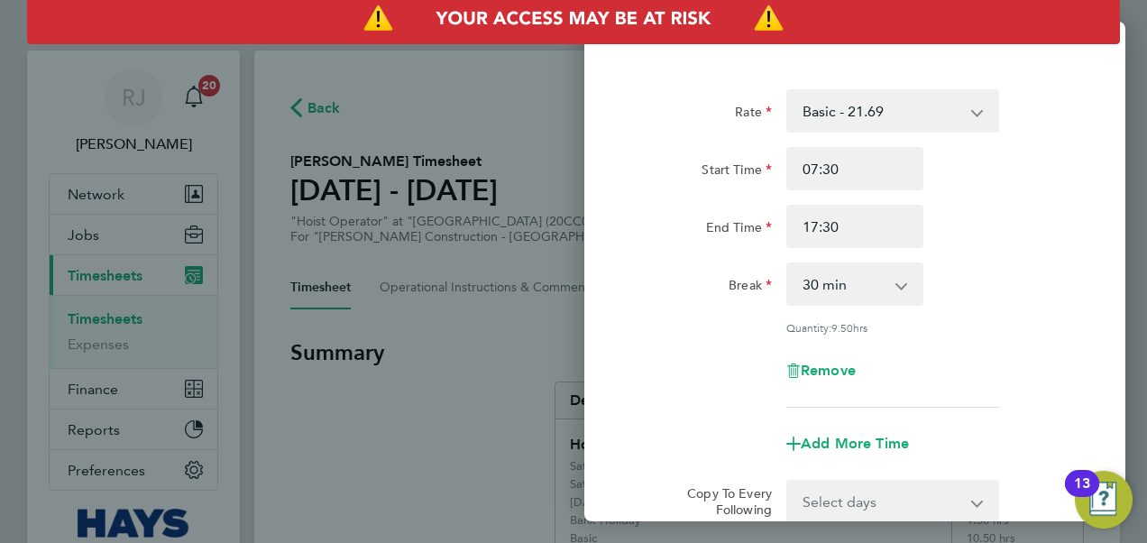
scroll to position [180, 0]
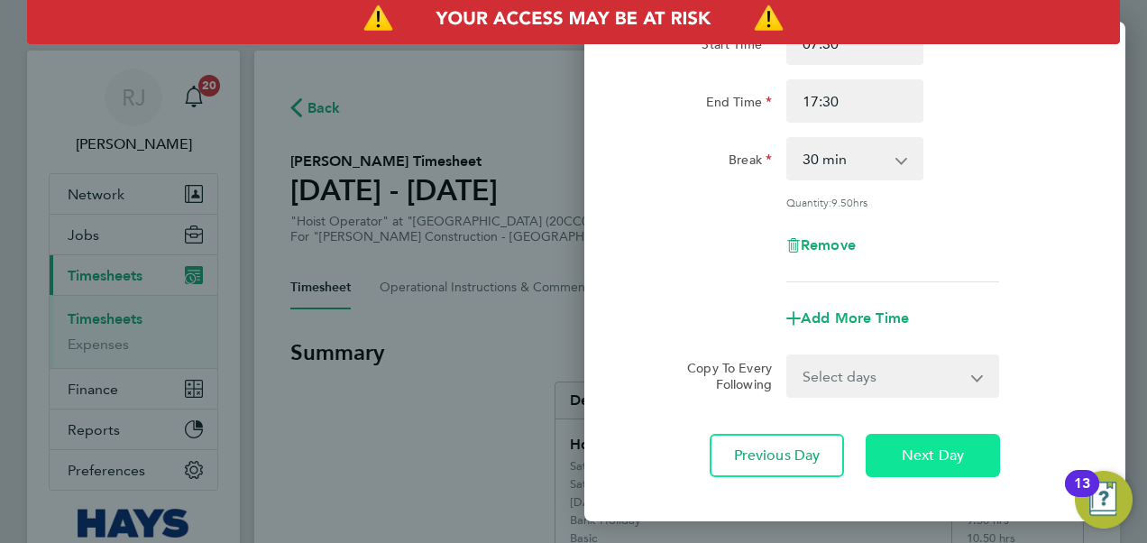
click at [932, 441] on button "Next Day" at bounding box center [933, 455] width 134 height 43
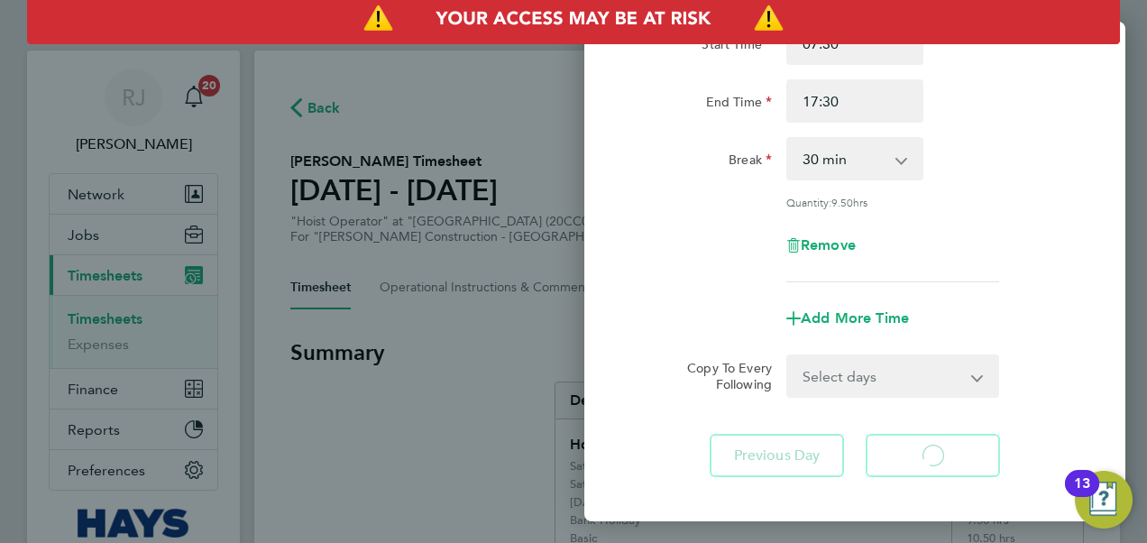
select select "30"
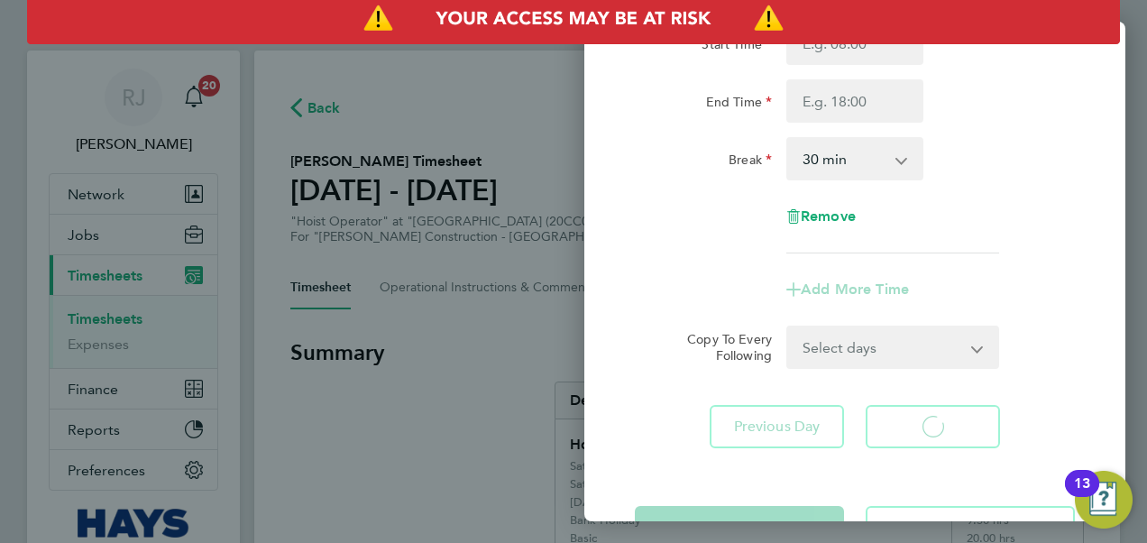
select select "30"
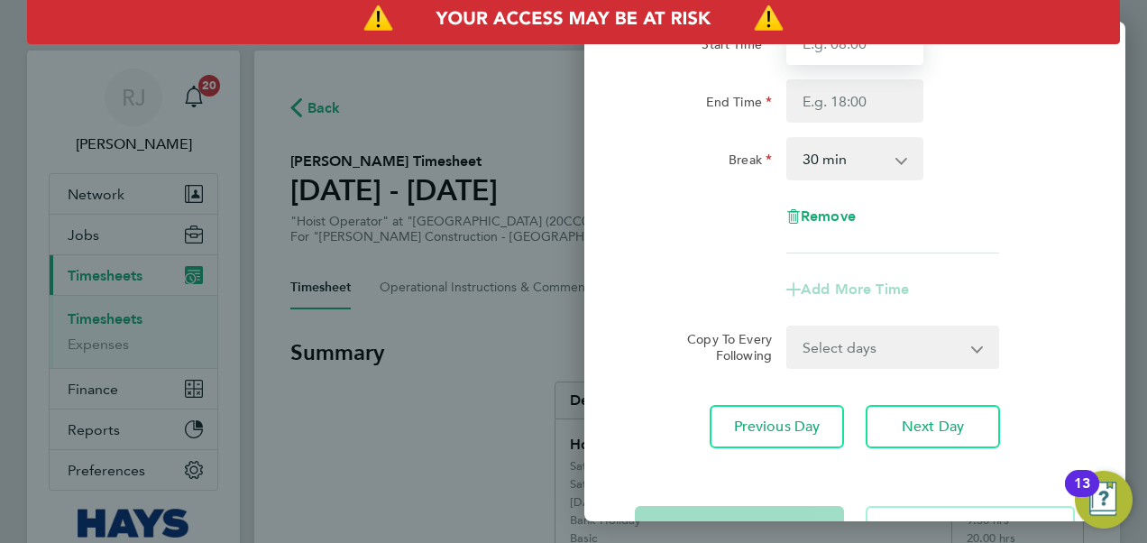
click at [812, 51] on input "Start Time" at bounding box center [854, 43] width 137 height 43
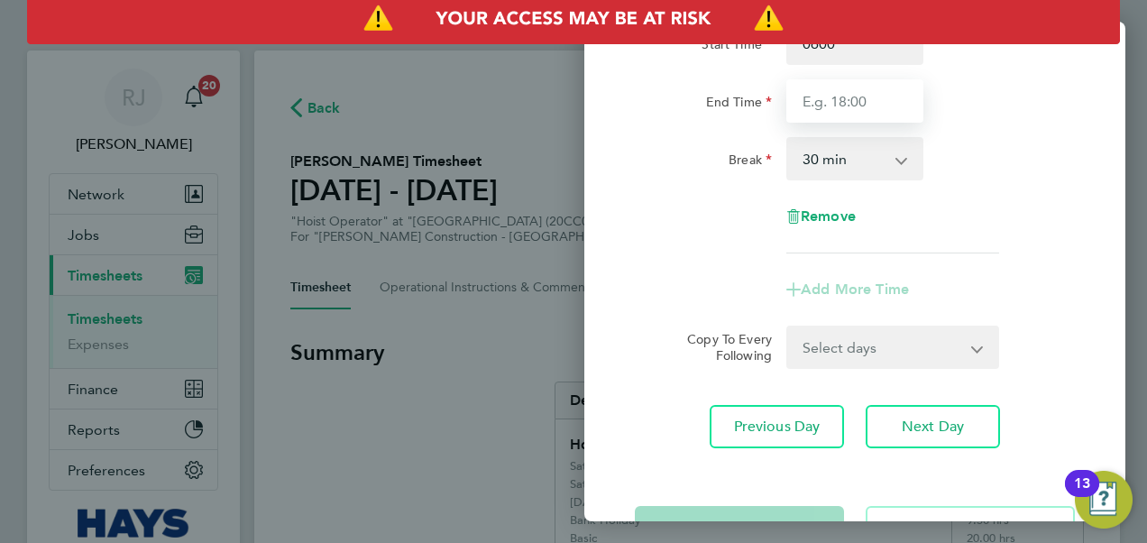
type input "06:00"
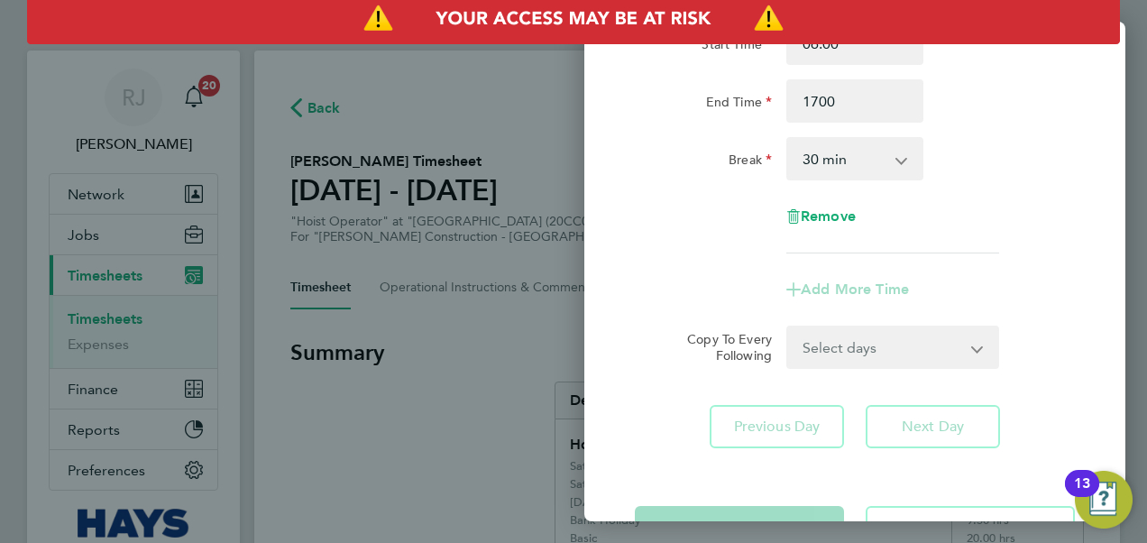
type input "17:00"
click at [688, 168] on div "Break" at bounding box center [703, 155] width 137 height 36
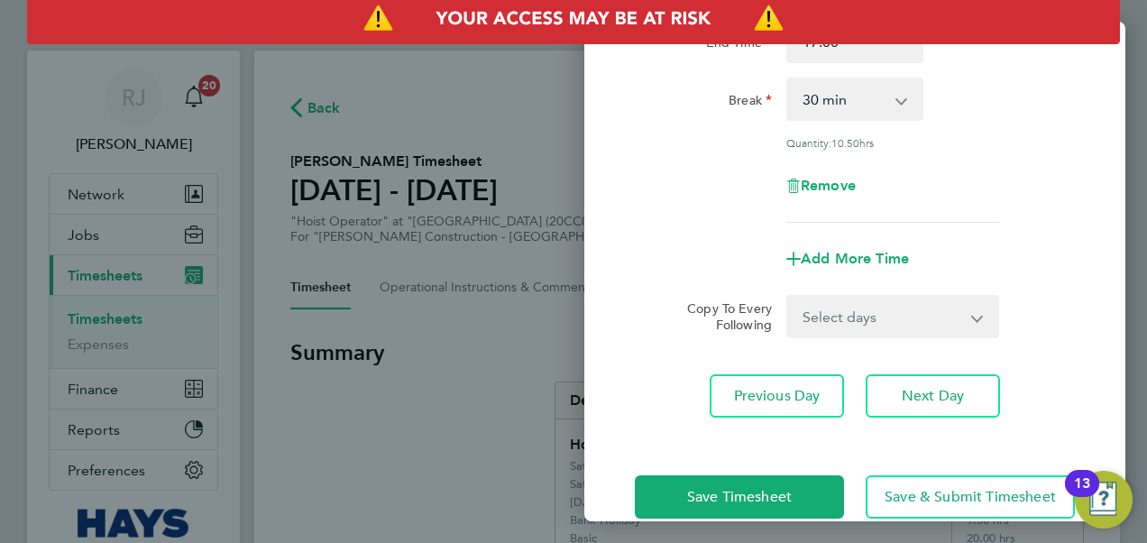
scroll to position [271, 0]
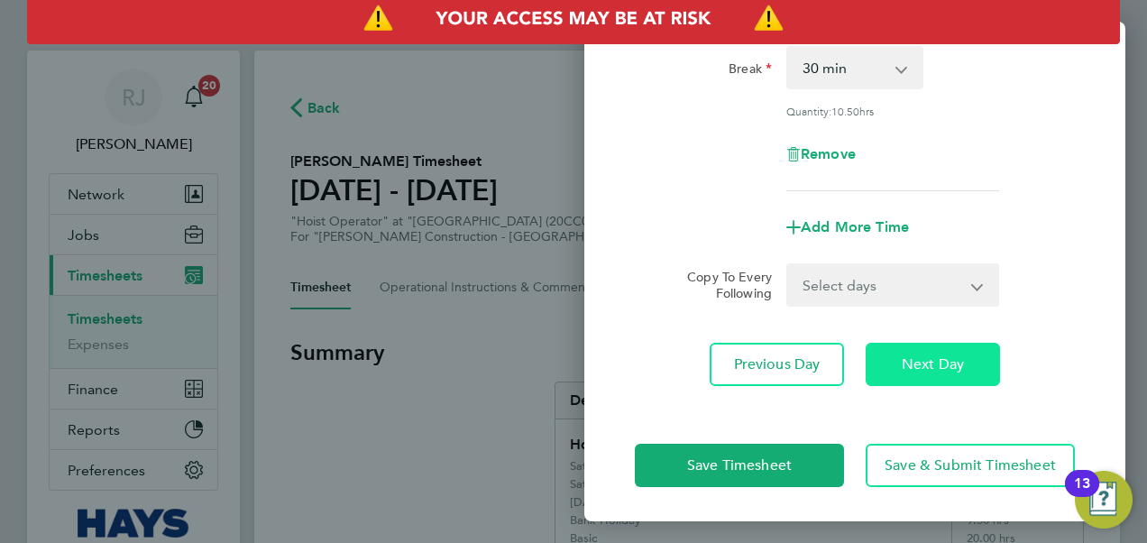
click at [920, 363] on span "Next Day" at bounding box center [933, 364] width 62 height 18
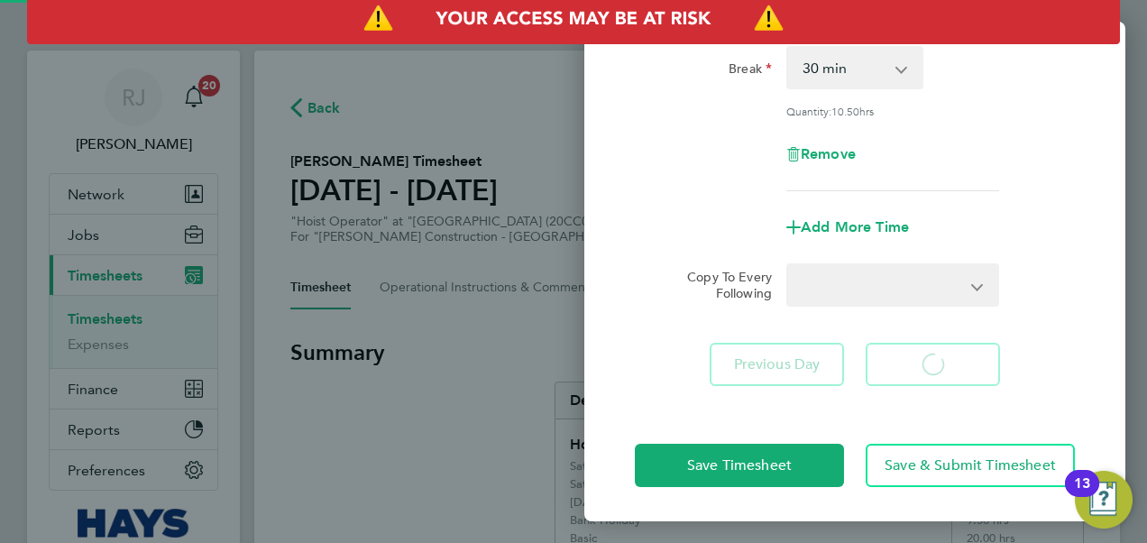
select select "30"
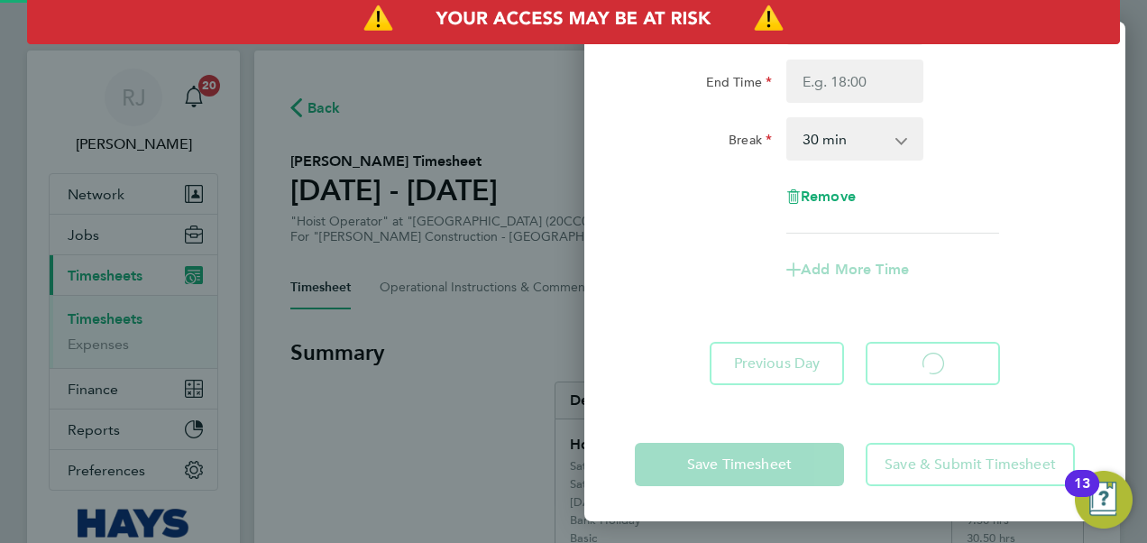
select select "30"
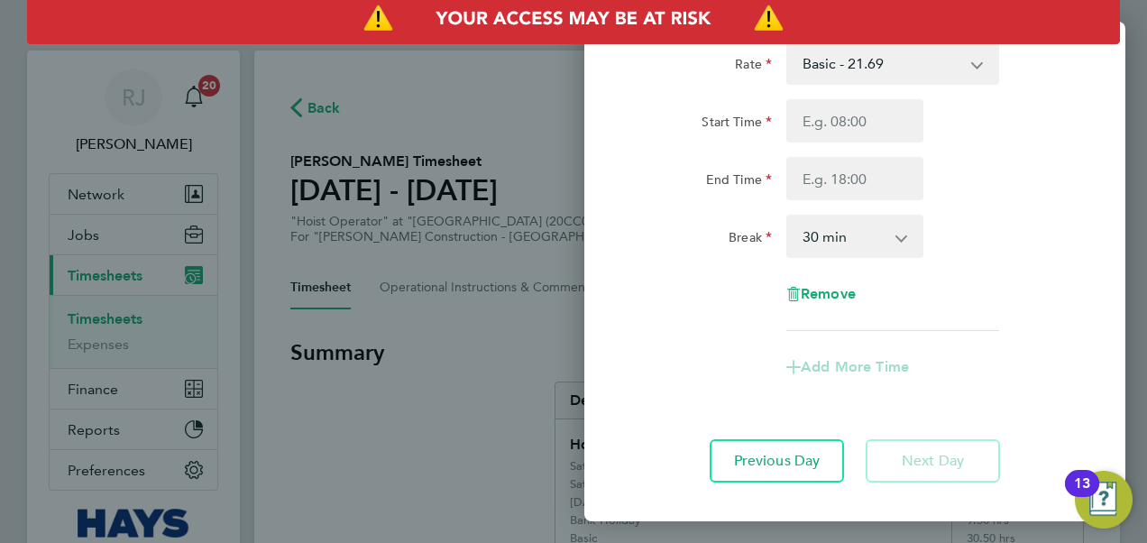
scroll to position [20, 0]
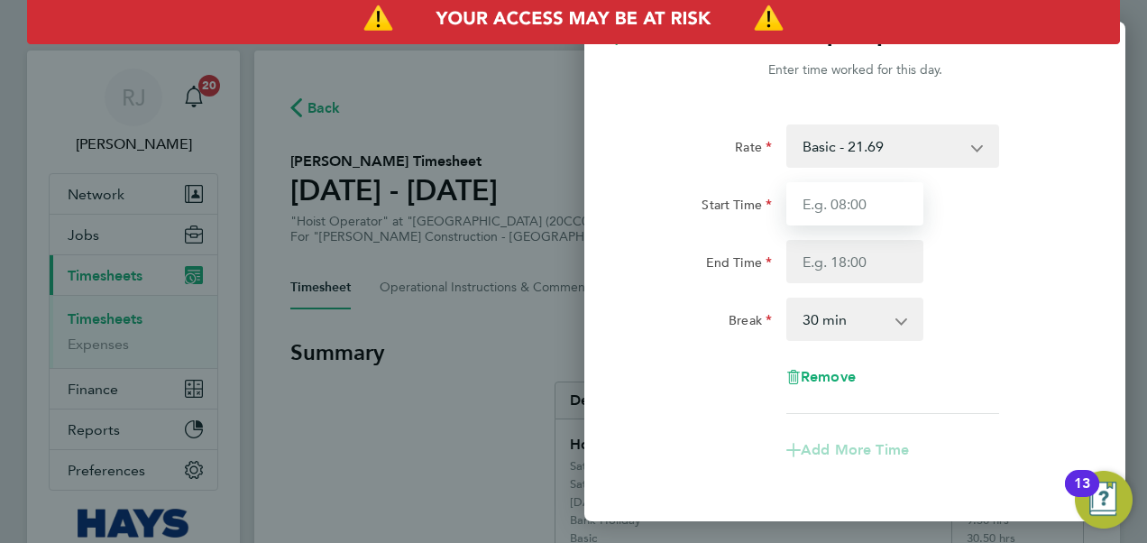
click at [827, 216] on input "Start Time" at bounding box center [854, 203] width 137 height 43
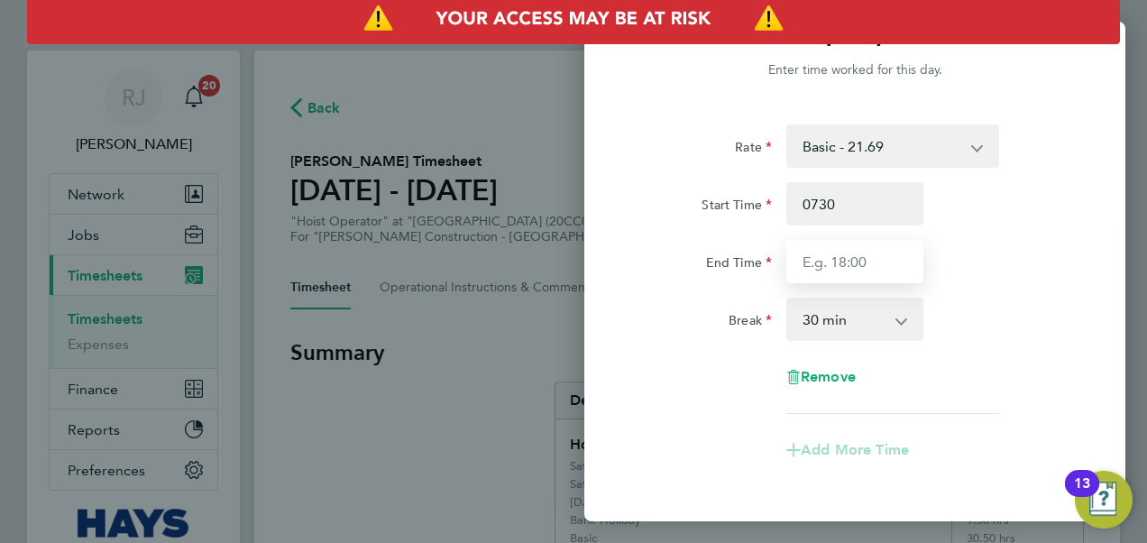
type input "07:30"
drag, startPoint x: 793, startPoint y: 253, endPoint x: 805, endPoint y: 262, distance: 14.3
click at [795, 255] on input "End Time" at bounding box center [854, 261] width 137 height 43
type input "15:00"
click at [730, 294] on div "Rate Basic - 21.69 Weekday OT 45h+ - 31.61 Sat first 4h - 31.61 Sat after 4h - …" at bounding box center [855, 269] width 440 height 290
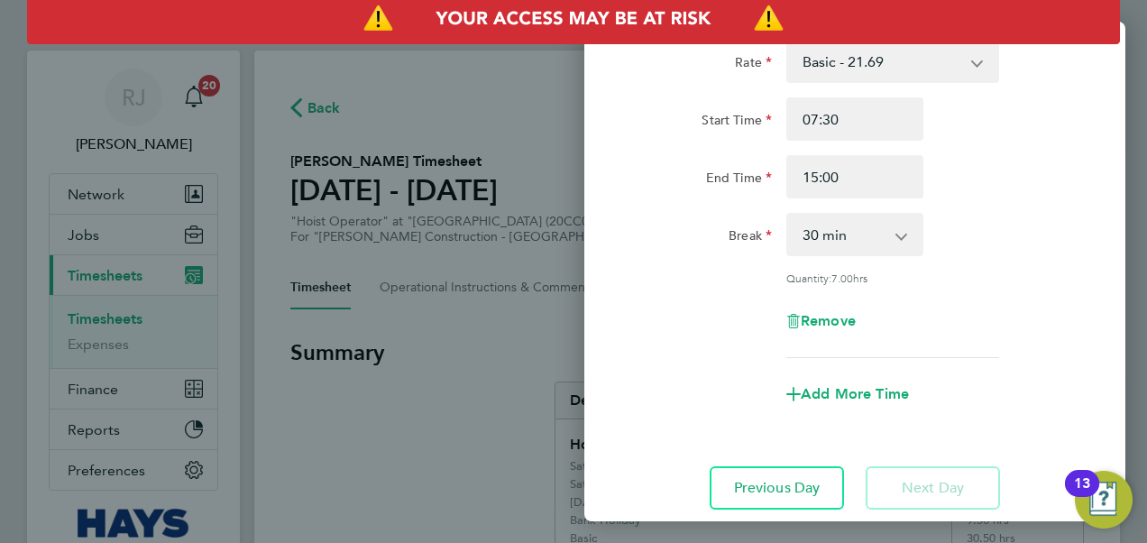
scroll to position [228, 0]
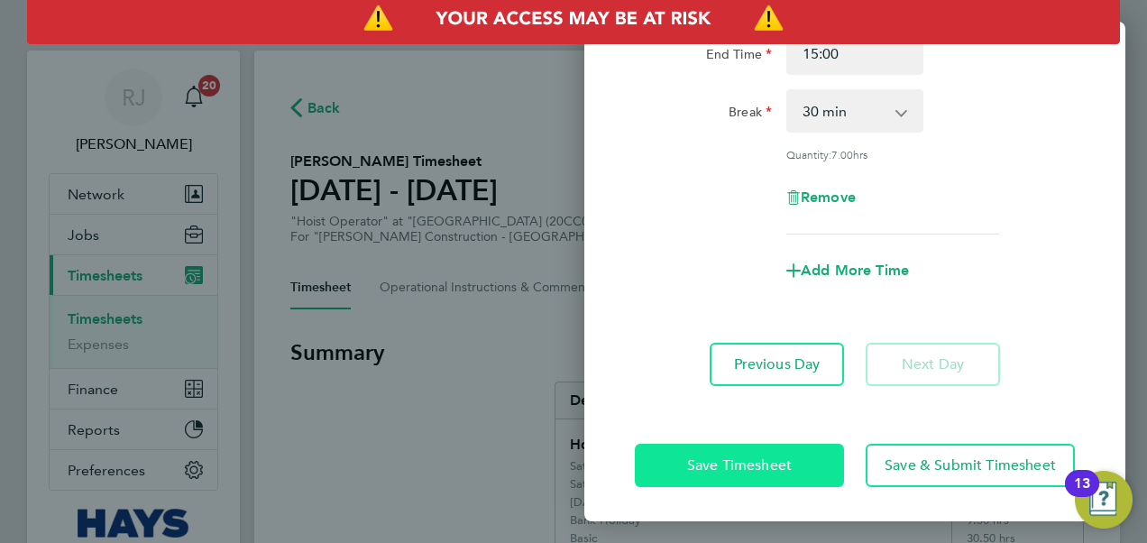
click at [760, 452] on button "Save Timesheet" at bounding box center [739, 465] width 209 height 43
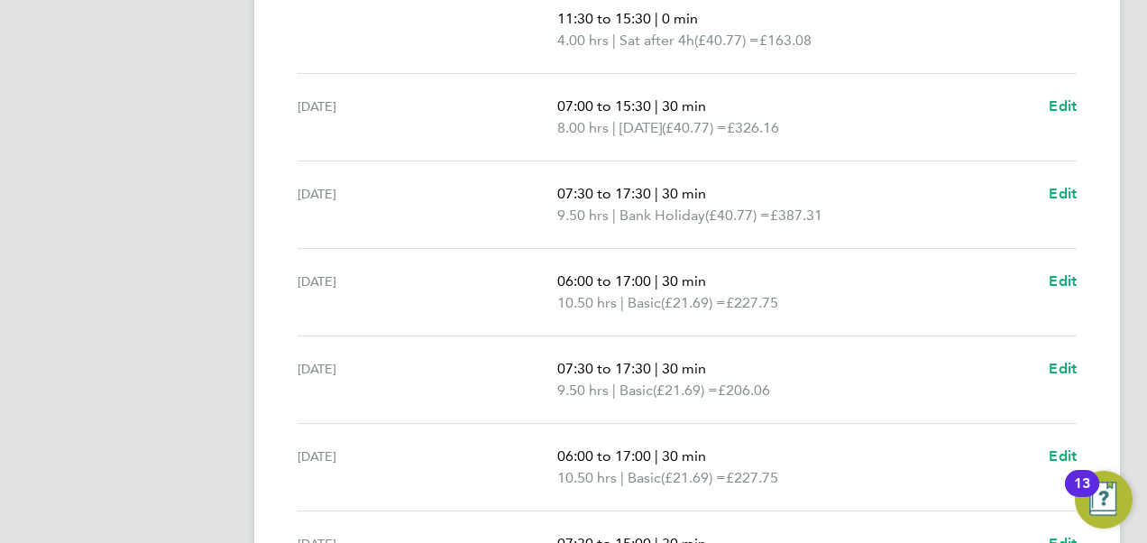
scroll to position [902, 0]
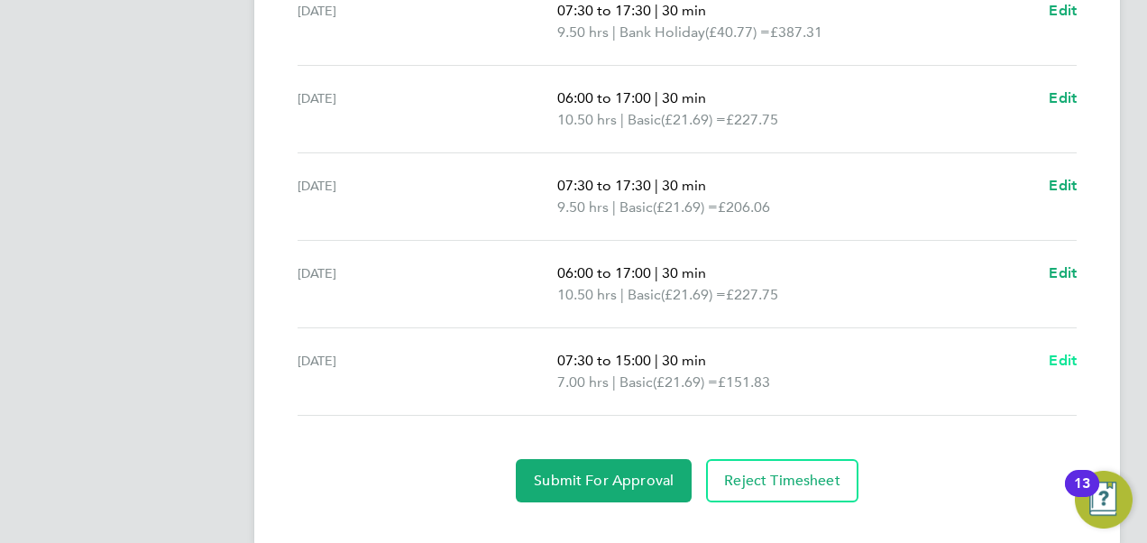
click at [1055, 352] on span "Edit" at bounding box center [1063, 360] width 28 height 17
select select "30"
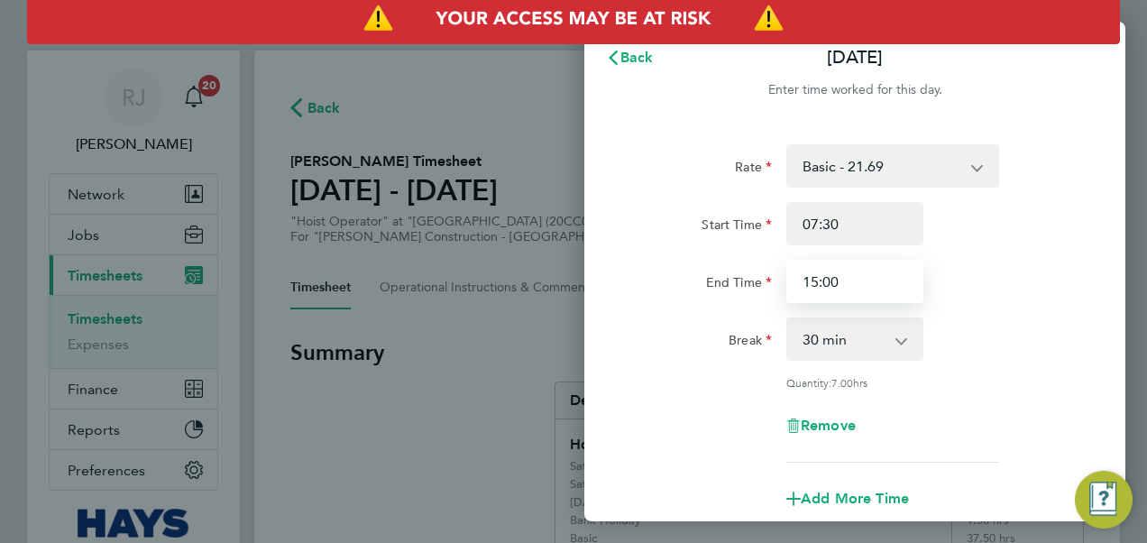
click at [873, 280] on input "15:00" at bounding box center [854, 281] width 137 height 43
type input "13:00"
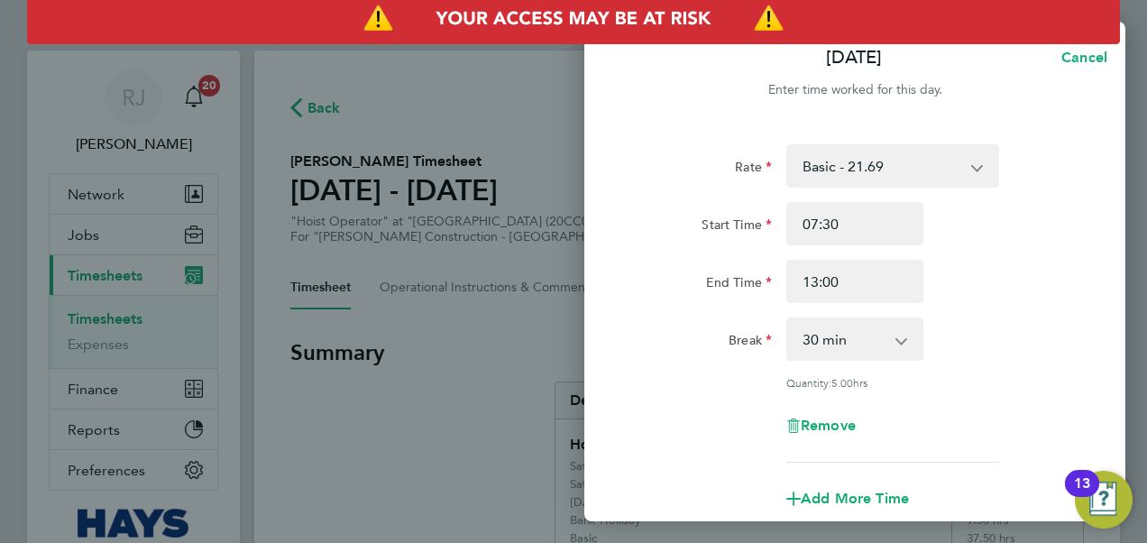
click at [1023, 290] on div "End Time 13:00" at bounding box center [855, 281] width 455 height 43
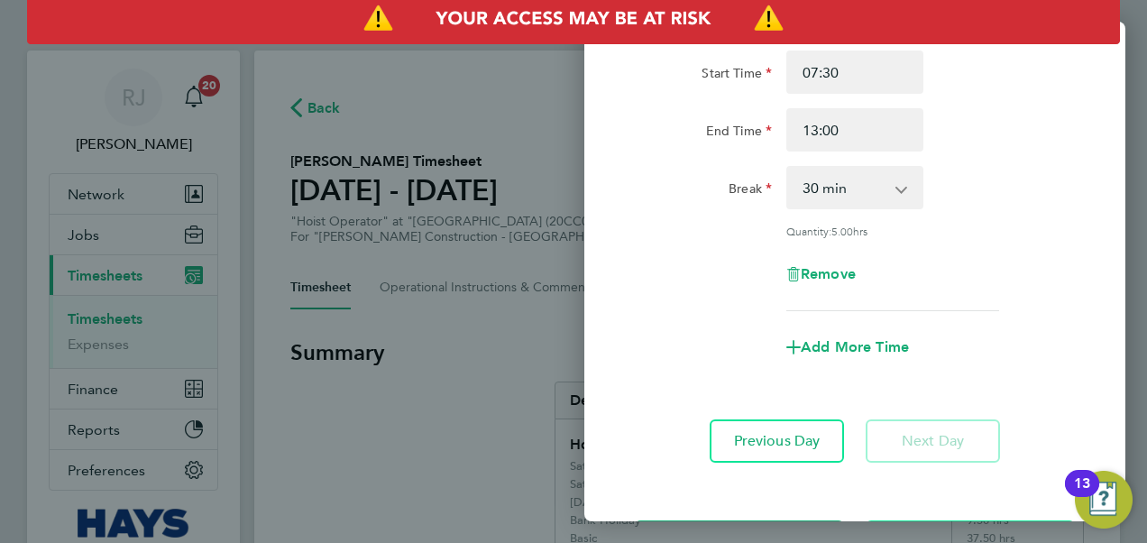
scroll to position [228, 0]
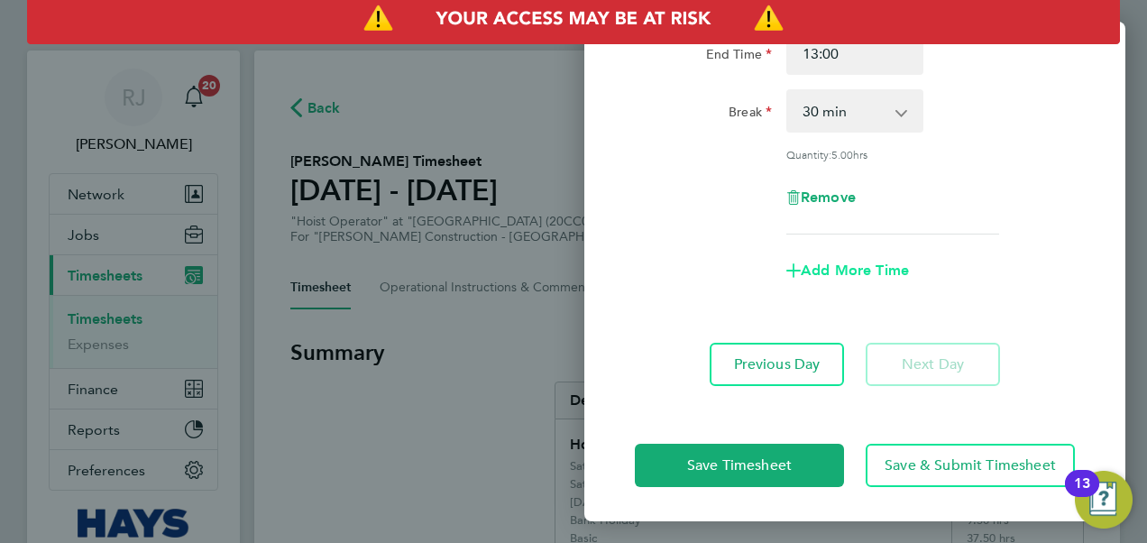
click at [855, 273] on span "Add More Time" at bounding box center [855, 270] width 108 height 17
select select "null"
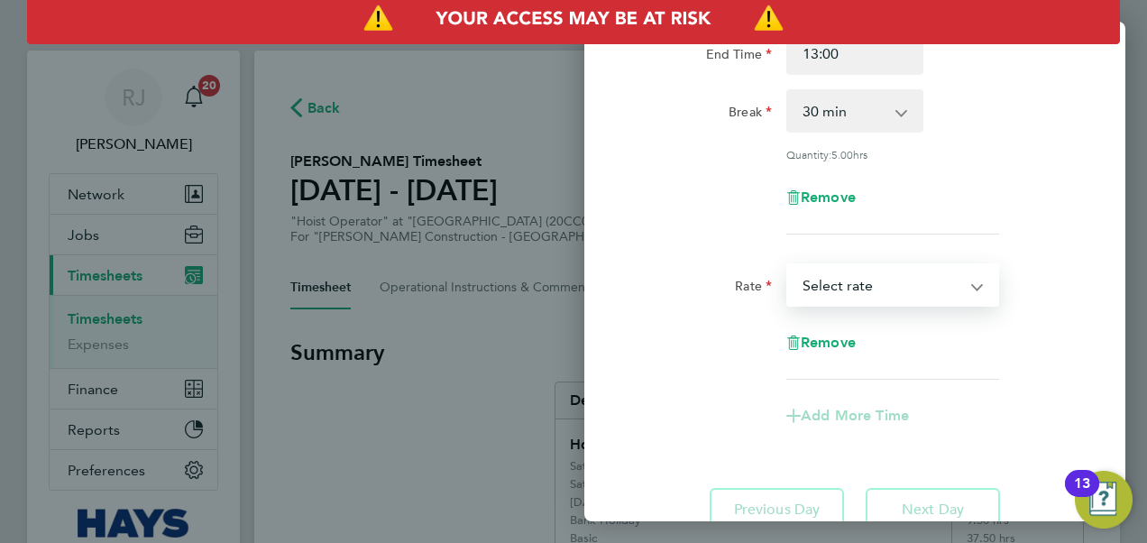
click at [846, 295] on select "Basic - 21.69 Weekday OT 45h+ - 31.61 Sat first 4h - 31.61 Sat after 4h - 40.77…" at bounding box center [882, 285] width 188 height 40
select select "30"
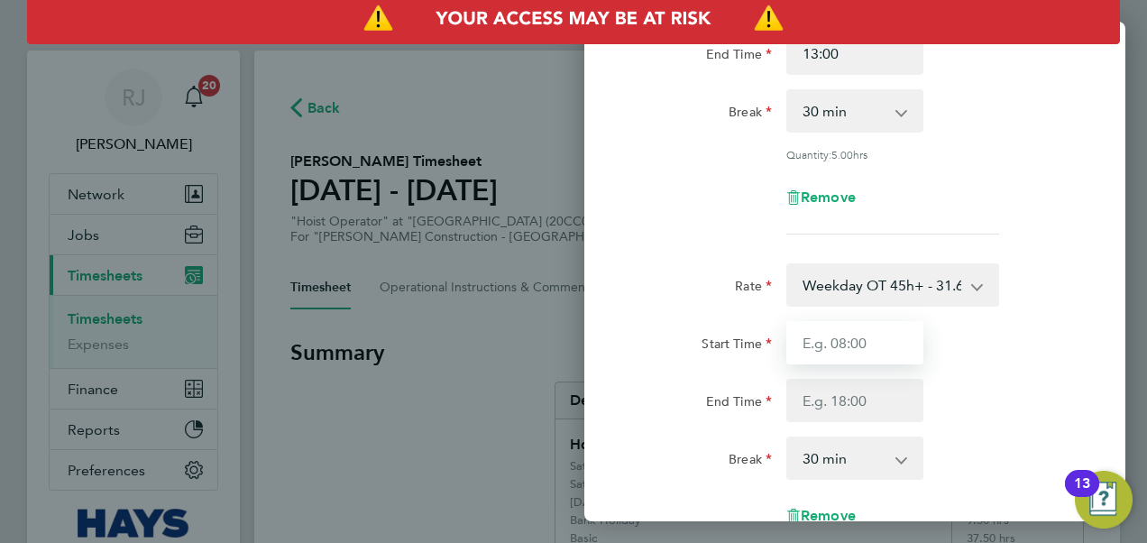
click at [842, 343] on input "Start Time" at bounding box center [854, 342] width 137 height 43
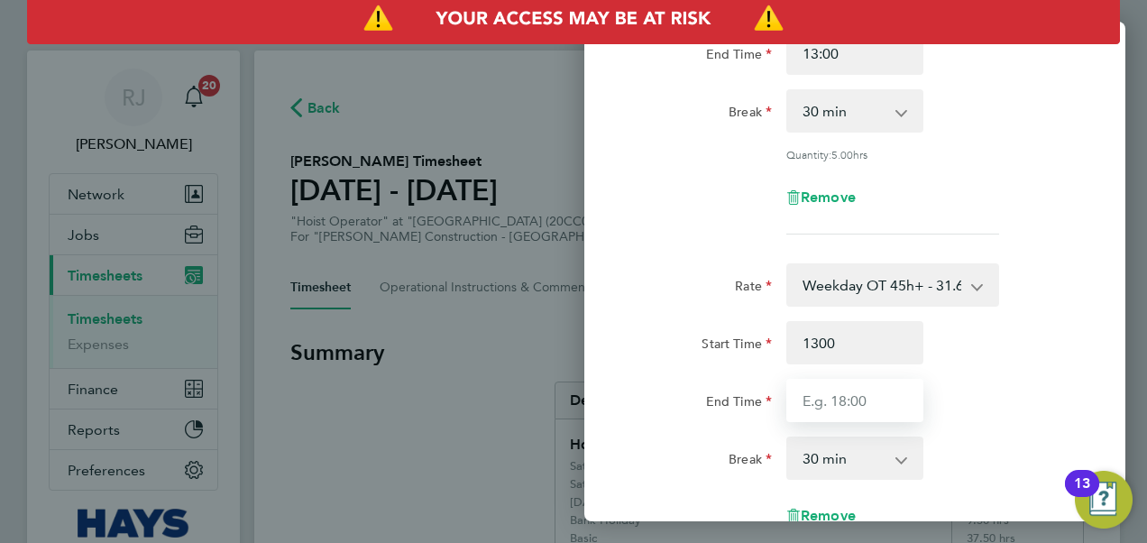
type input "13:00"
drag, startPoint x: 903, startPoint y: 400, endPoint x: 920, endPoint y: 404, distance: 17.7
click at [906, 401] on input "End Time" at bounding box center [854, 400] width 137 height 43
type input "15:00"
drag, startPoint x: 1011, startPoint y: 391, endPoint x: 1000, endPoint y: 391, distance: 10.8
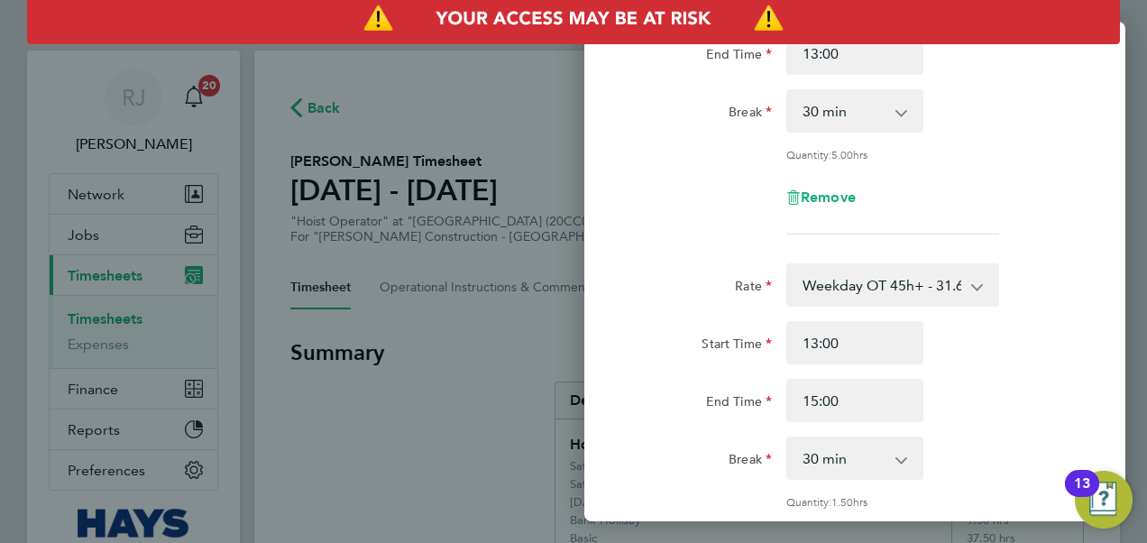
click at [1010, 391] on div "End Time 15:00" at bounding box center [855, 400] width 455 height 43
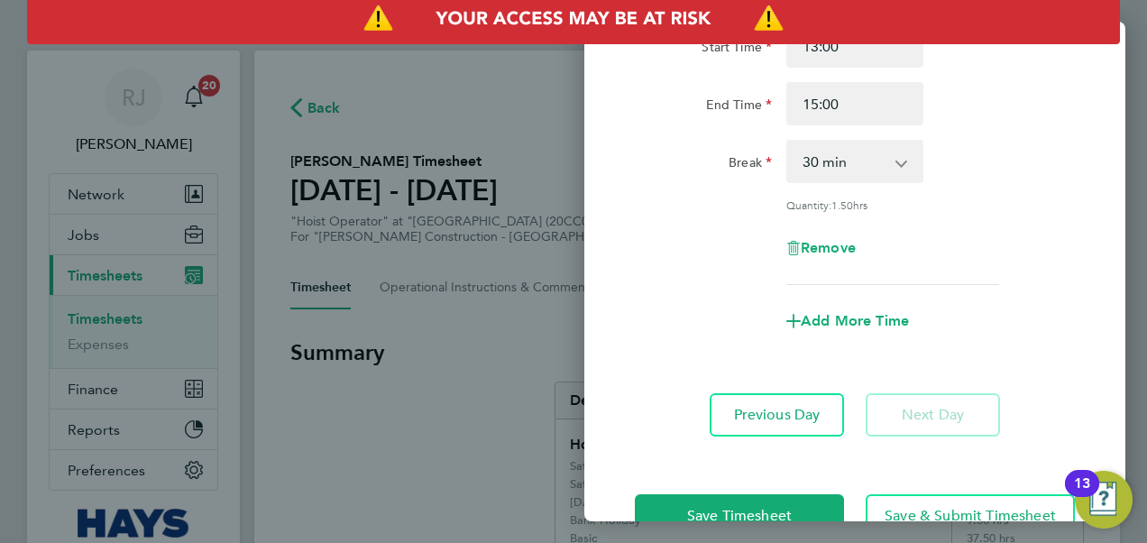
scroll to position [483, 0]
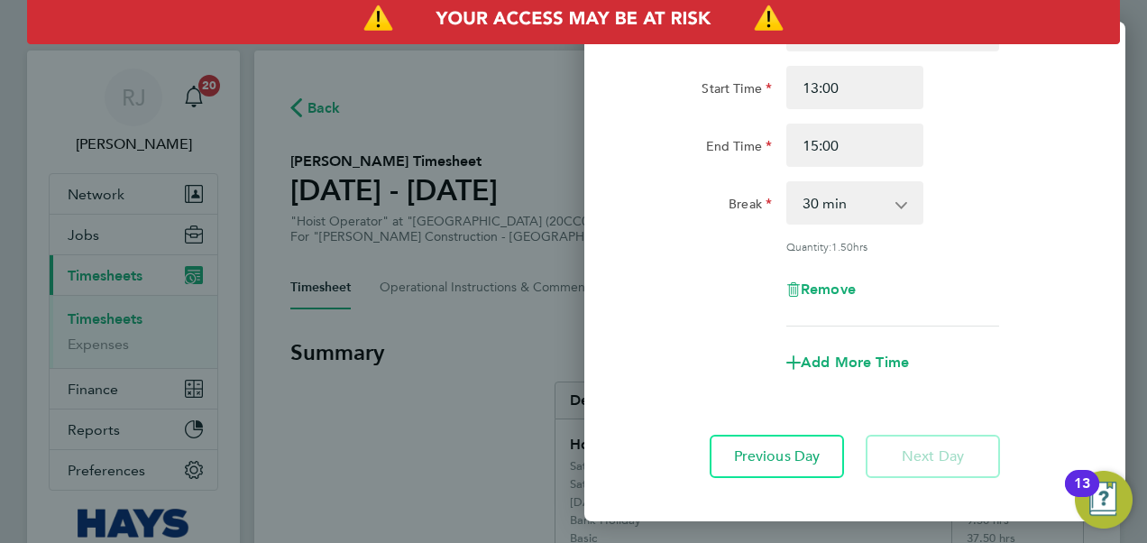
click at [828, 199] on select "0 min 15 min 30 min 45 min 60 min 75 min 90 min" at bounding box center [844, 203] width 112 height 40
click at [828, 198] on select "0 min 15 min 30 min 45 min 60 min 75 min 90 min" at bounding box center [844, 203] width 112 height 40
select select "0"
click at [788, 183] on select "0 min 15 min 30 min 45 min 60 min 75 min 90 min" at bounding box center [844, 203] width 112 height 40
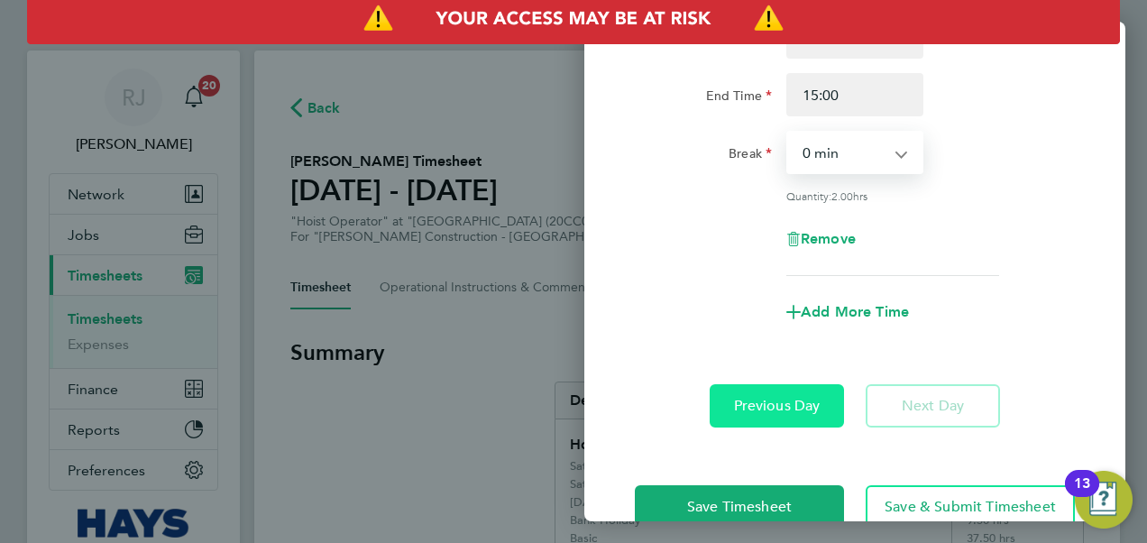
scroll to position [574, 0]
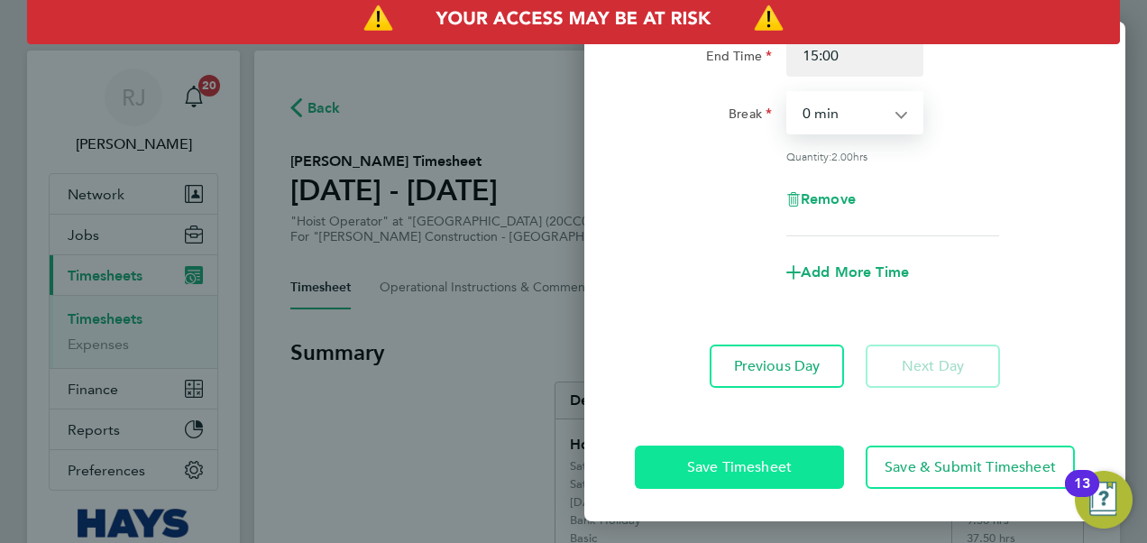
click at [750, 467] on span "Save Timesheet" at bounding box center [739, 467] width 105 height 18
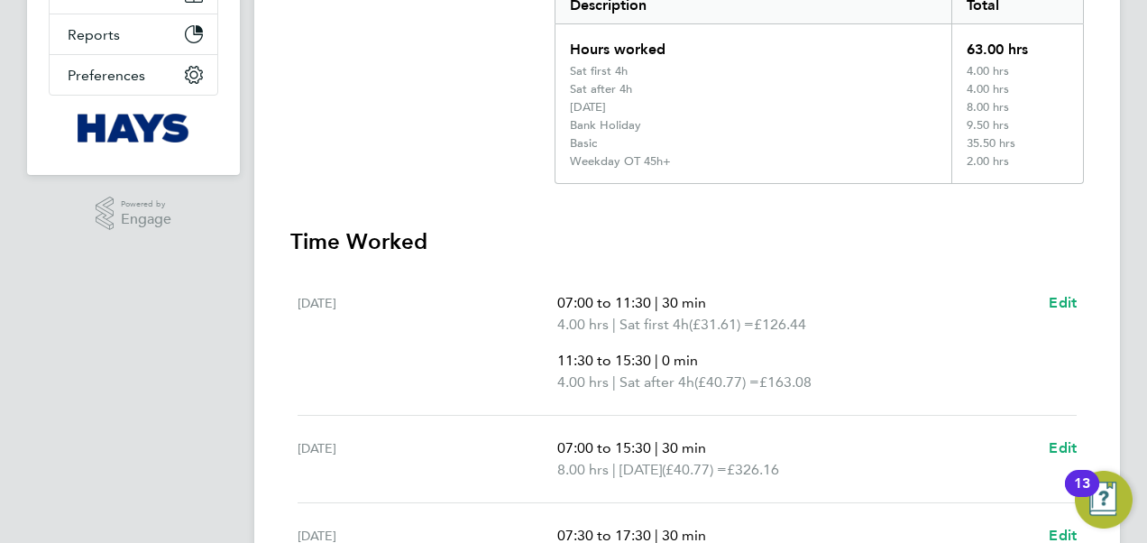
scroll to position [451, 0]
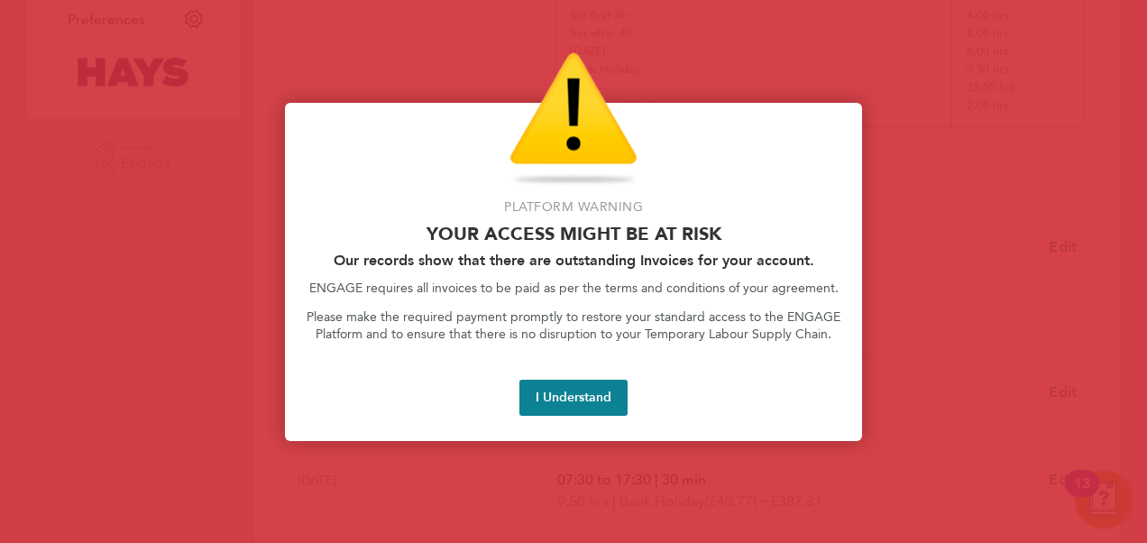
click at [583, 386] on button "I Understand" at bounding box center [574, 398] width 108 height 36
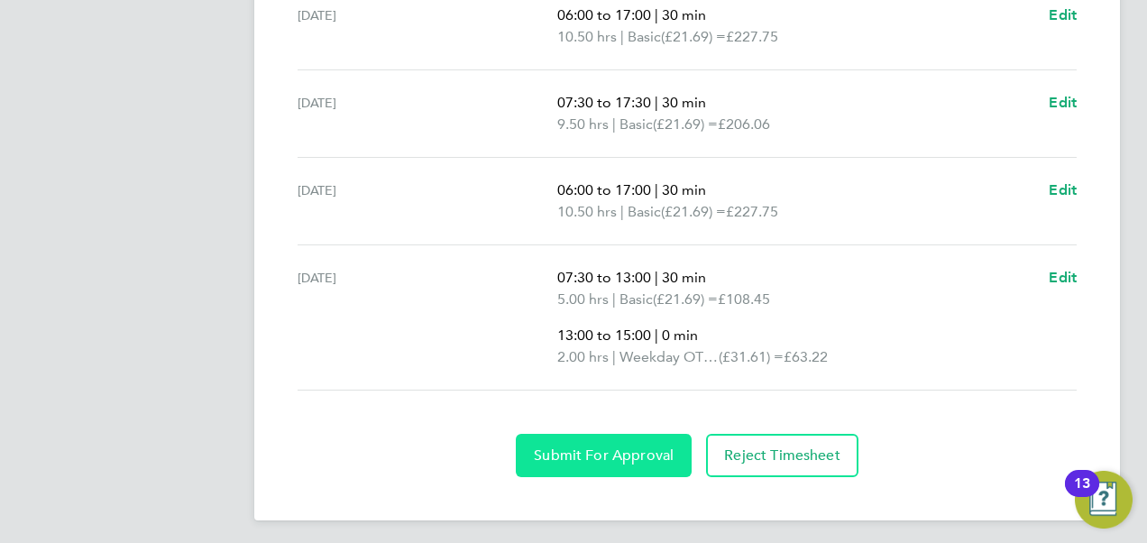
scroll to position [1006, 0]
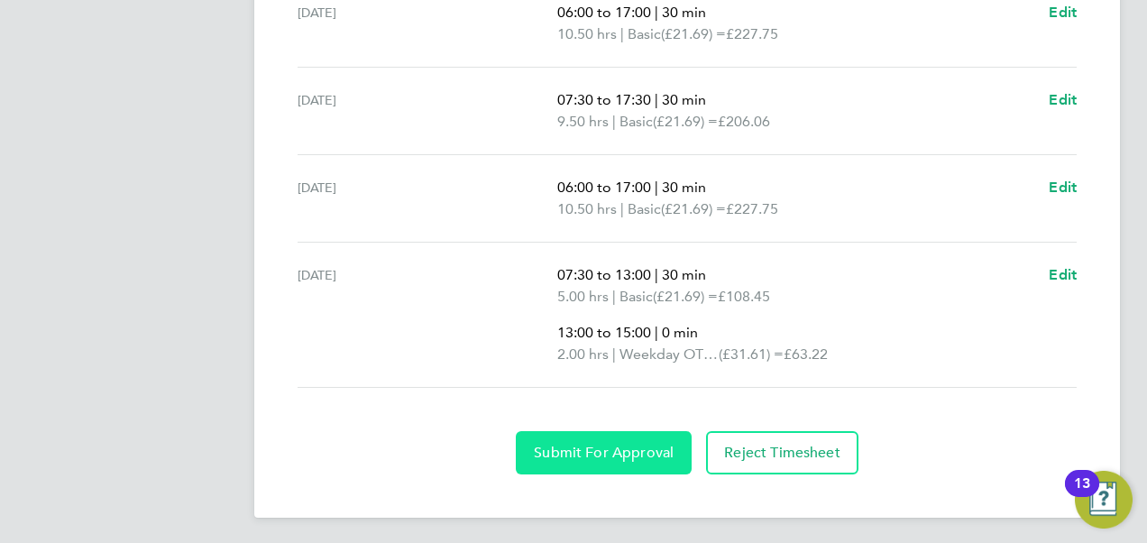
click at [597, 450] on span "Submit For Approval" at bounding box center [604, 453] width 140 height 18
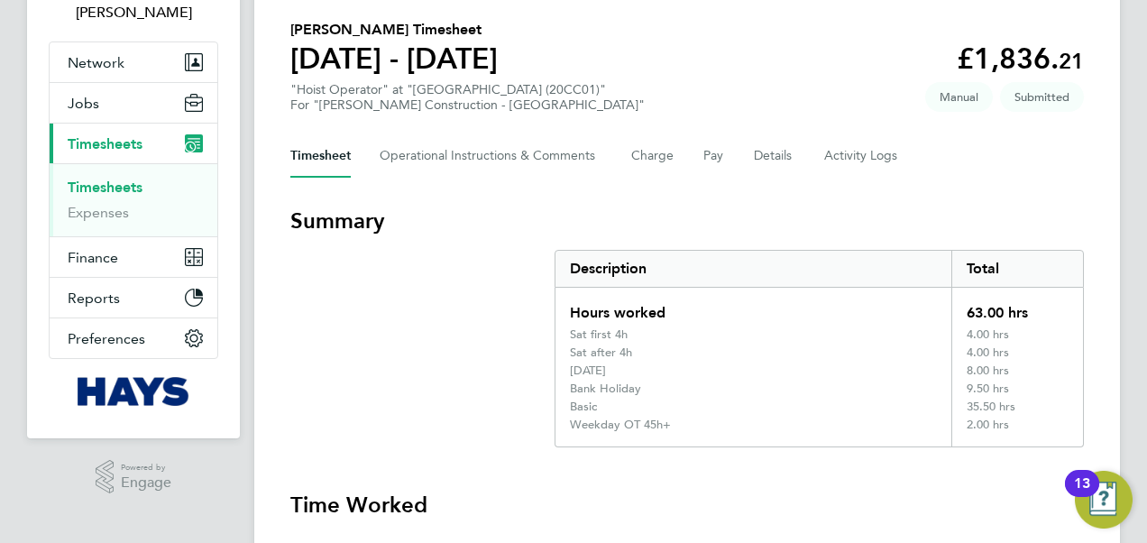
scroll to position [0, 0]
